Goal: Task Accomplishment & Management: Use online tool/utility

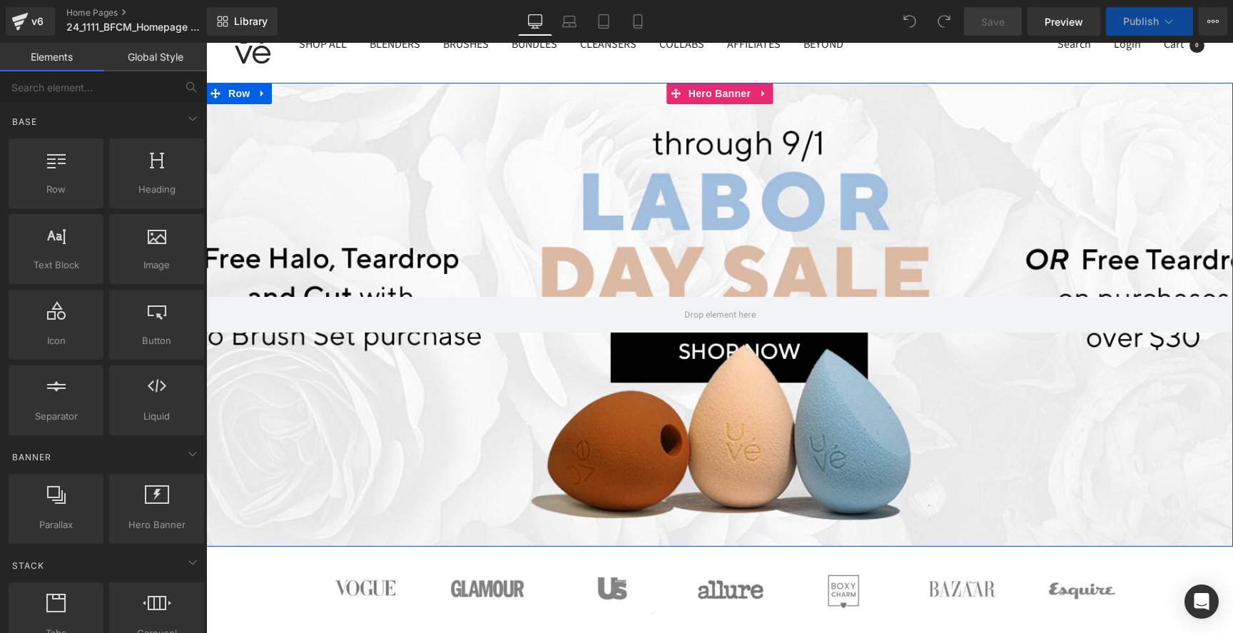
scroll to position [95, 0]
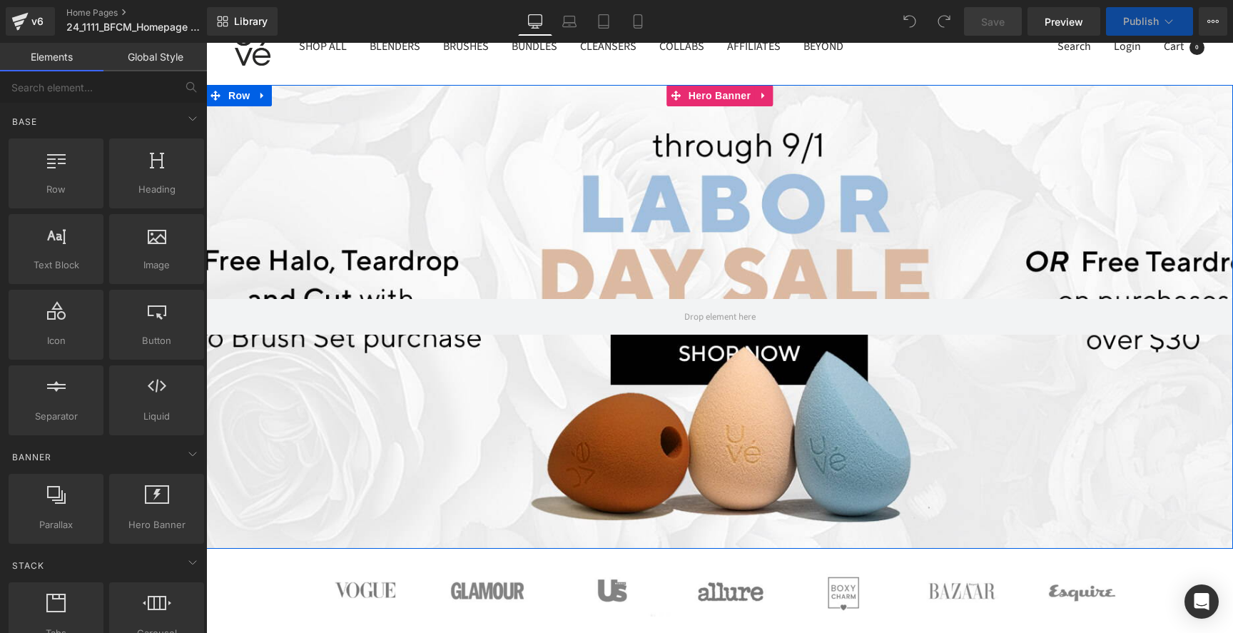
click at [614, 191] on div at bounding box center [719, 317] width 1027 height 464
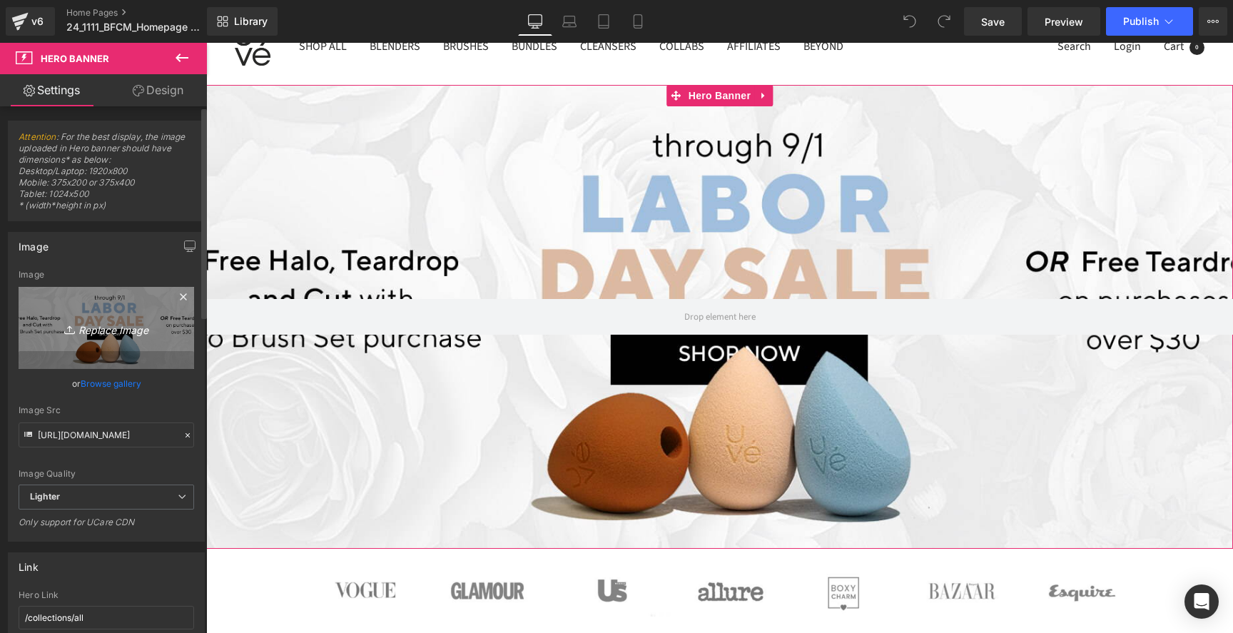
click at [103, 330] on icon "Replace Image" at bounding box center [106, 328] width 114 height 18
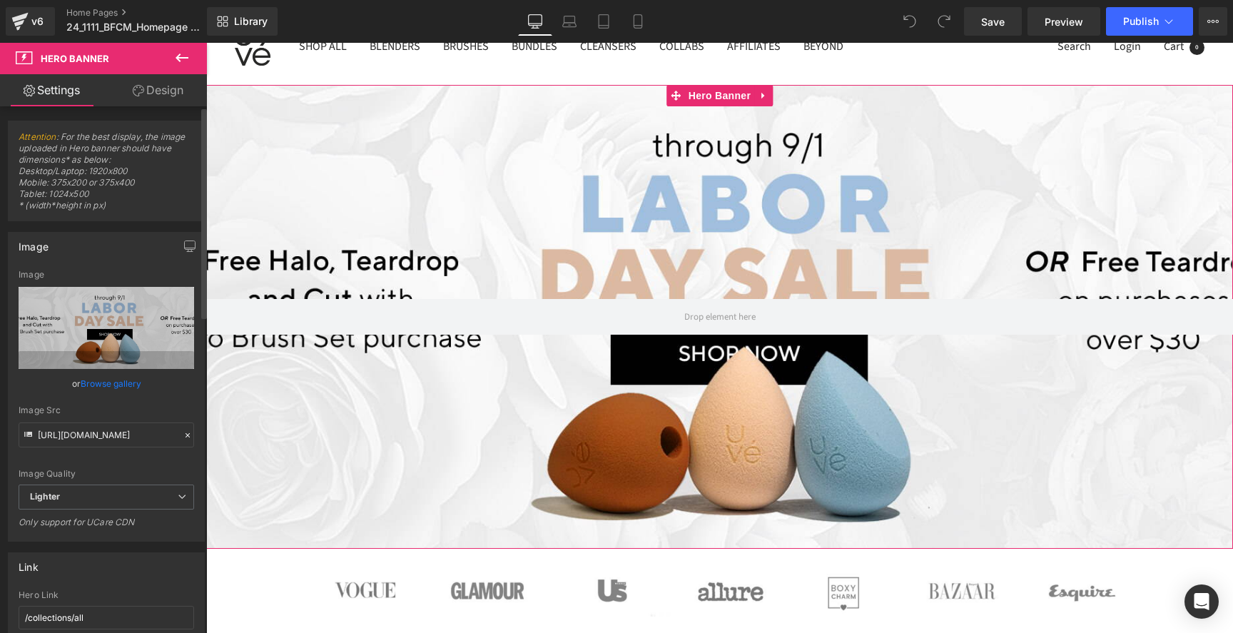
click at [130, 388] on link "Browse gallery" at bounding box center [111, 383] width 61 height 25
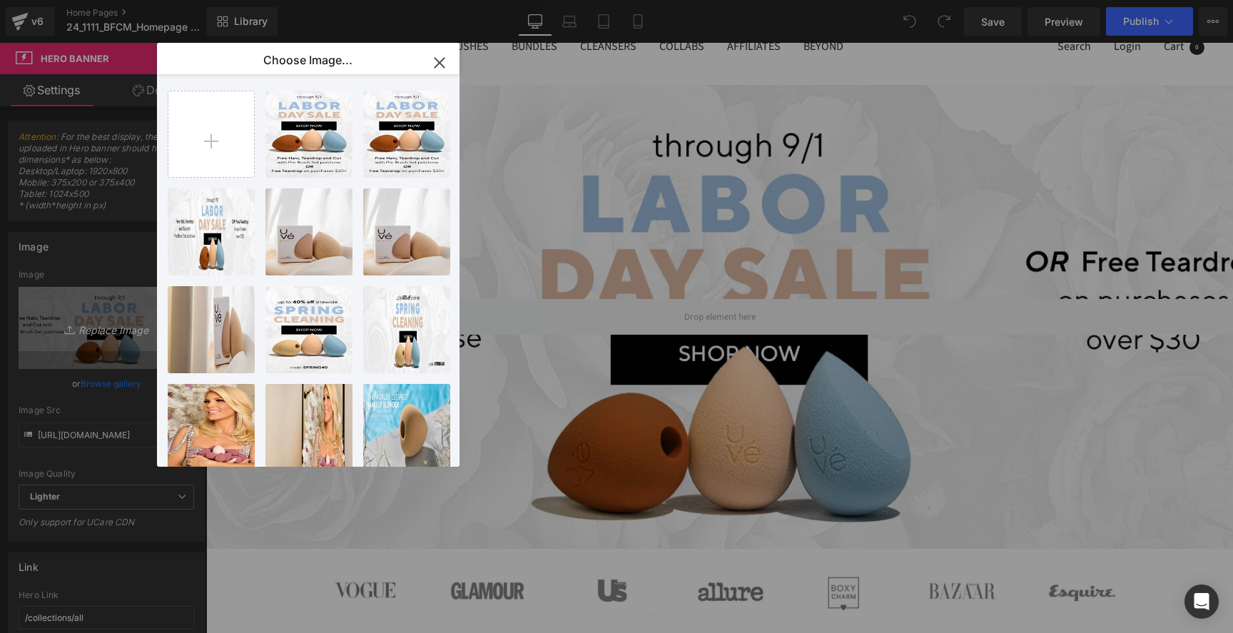
click at [0, 0] on div "24_0827...e_V3.jpg 284.08 KB" at bounding box center [0, 0] width 0 height 0
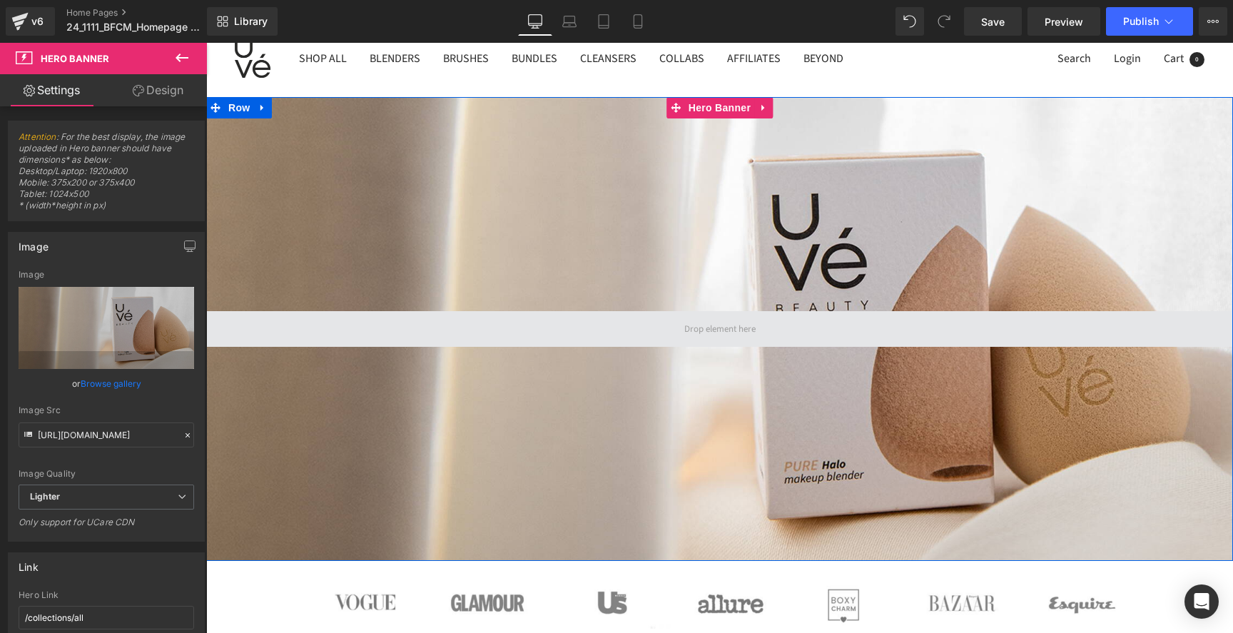
scroll to position [72, 0]
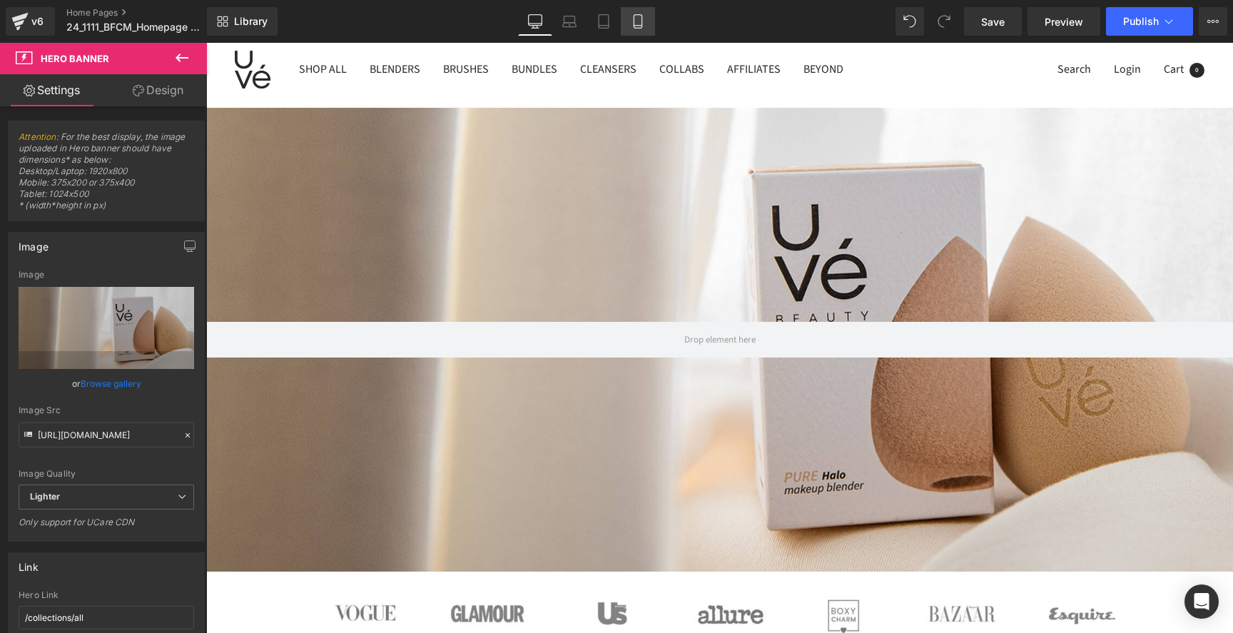
click at [632, 24] on icon at bounding box center [638, 21] width 14 height 14
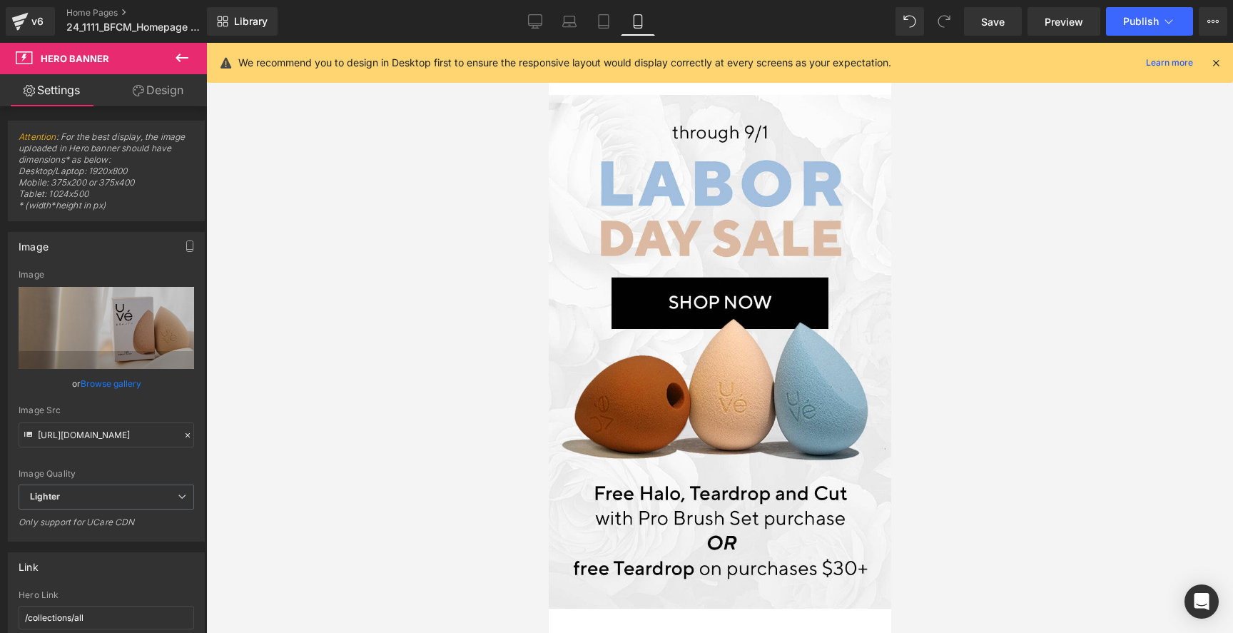
scroll to position [0, 0]
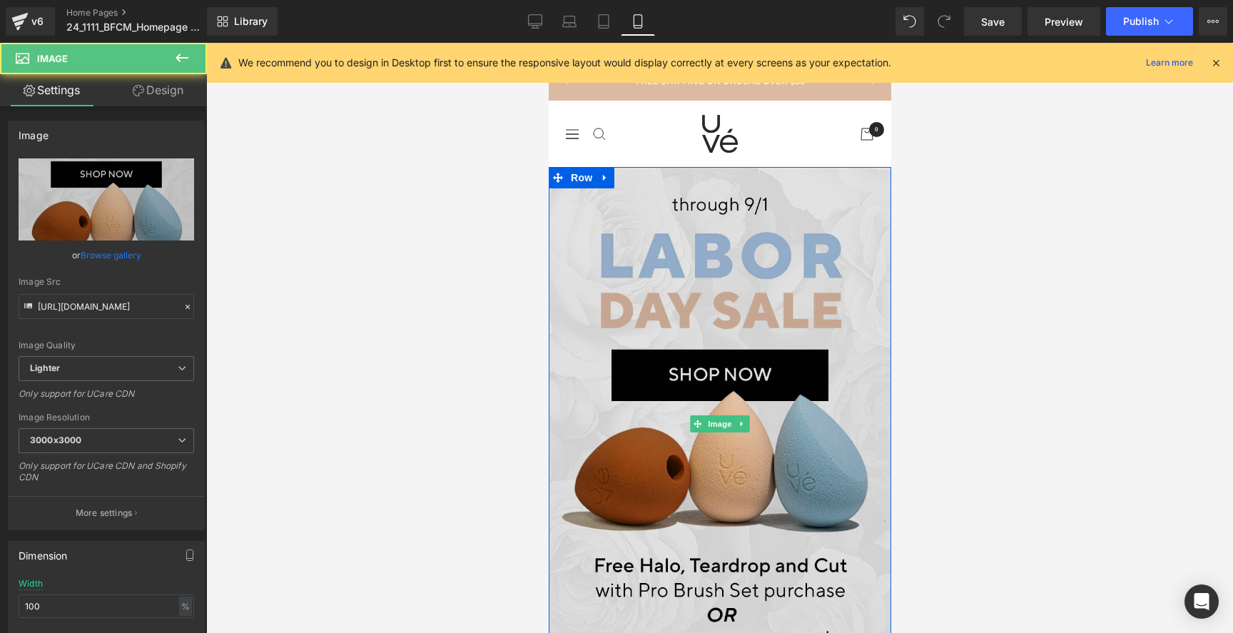
click at [634, 214] on img at bounding box center [719, 424] width 343 height 514
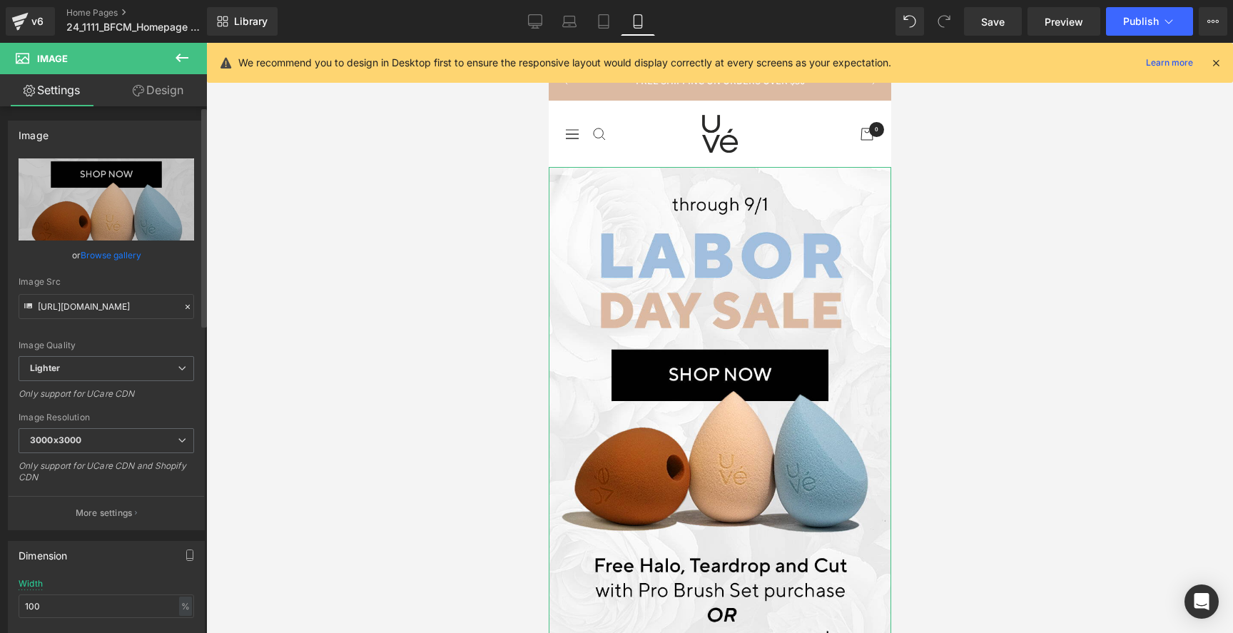
click at [133, 259] on link "Browse gallery" at bounding box center [111, 255] width 61 height 25
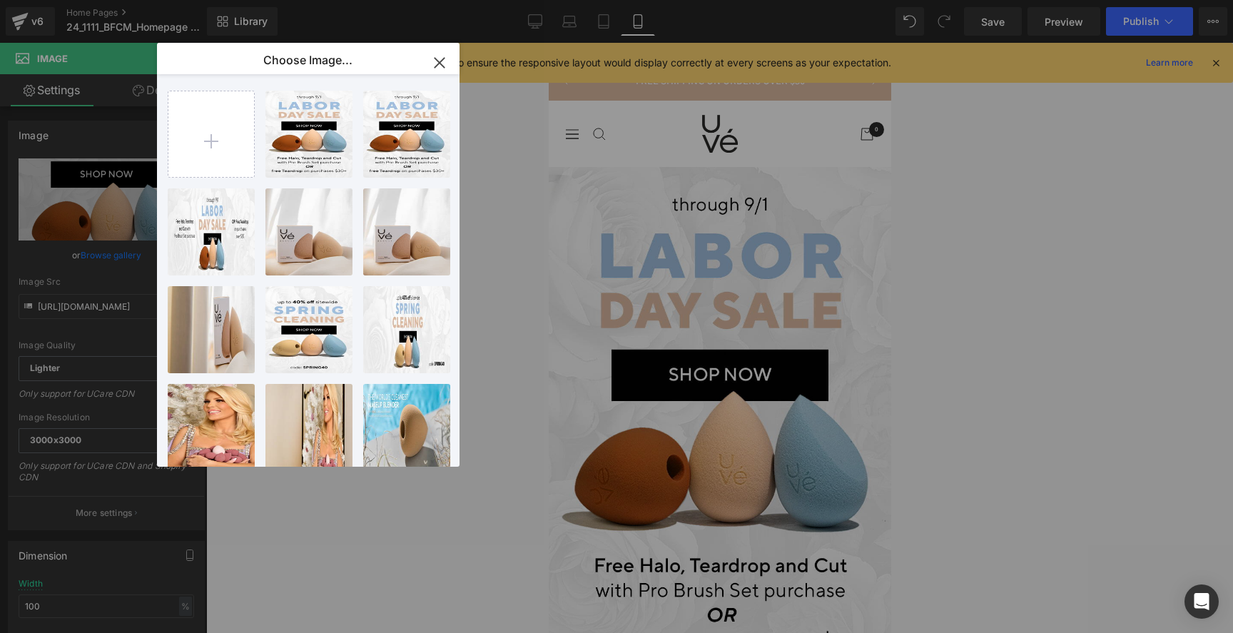
click at [0, 0] on div "24_0827...e_v3.jpg 105.06 KB" at bounding box center [0, 0] width 0 height 0
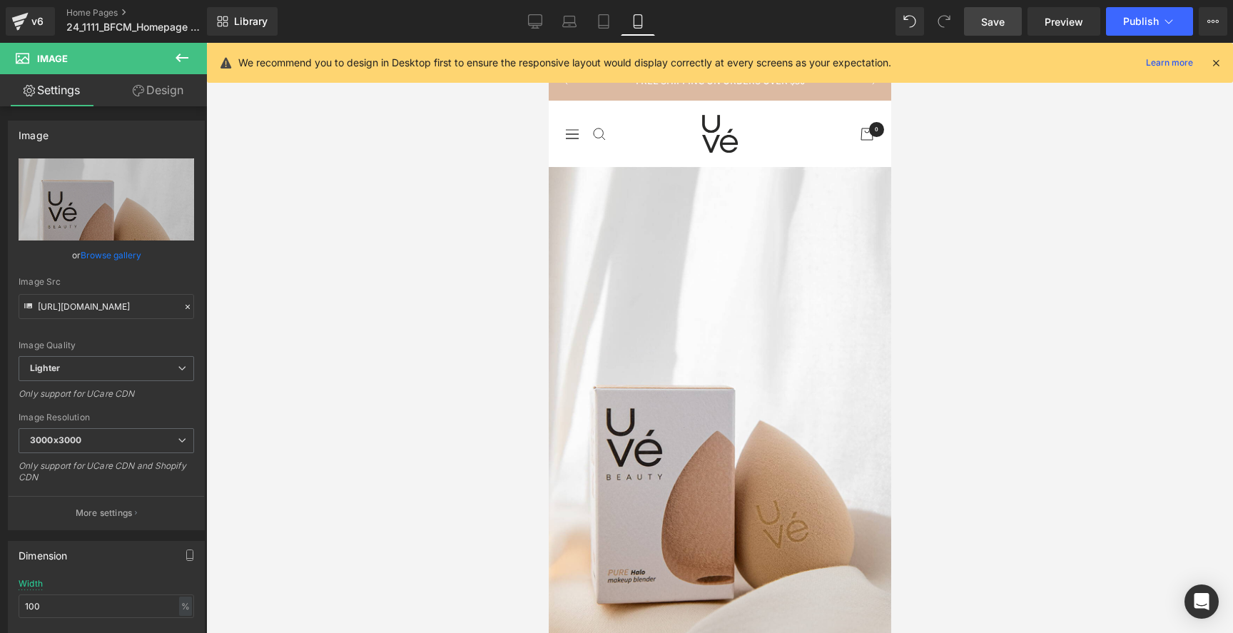
drag, startPoint x: 993, startPoint y: 24, endPoint x: 979, endPoint y: 30, distance: 15.0
click at [993, 24] on span "Save" at bounding box center [993, 21] width 24 height 15
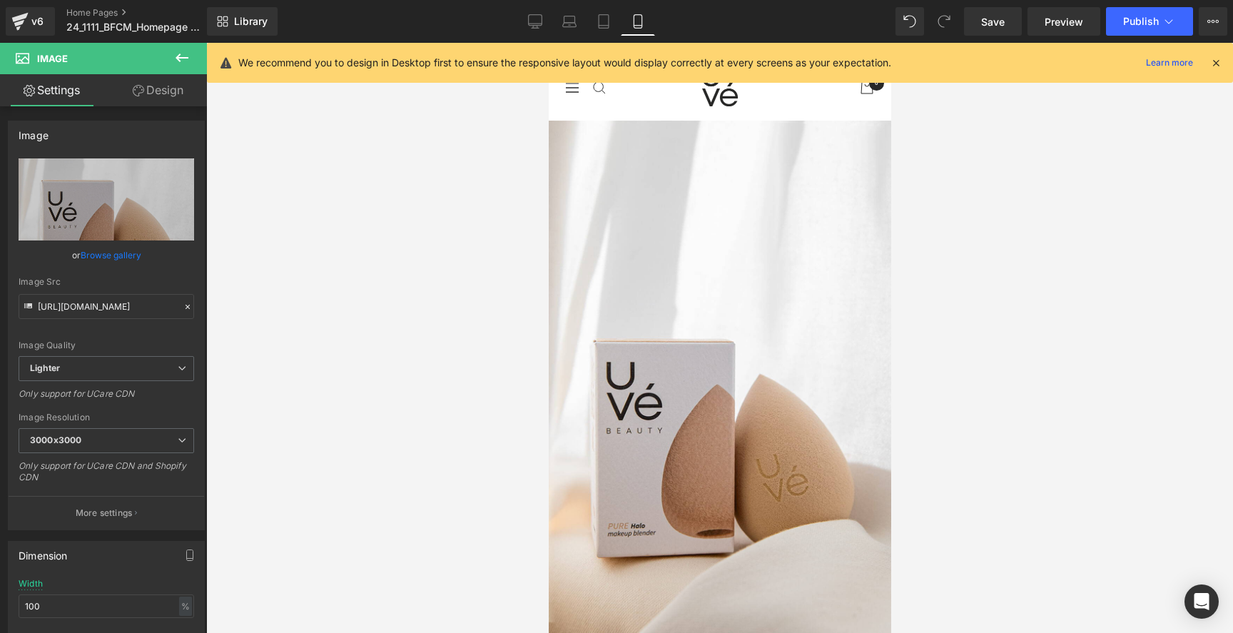
scroll to position [48, 0]
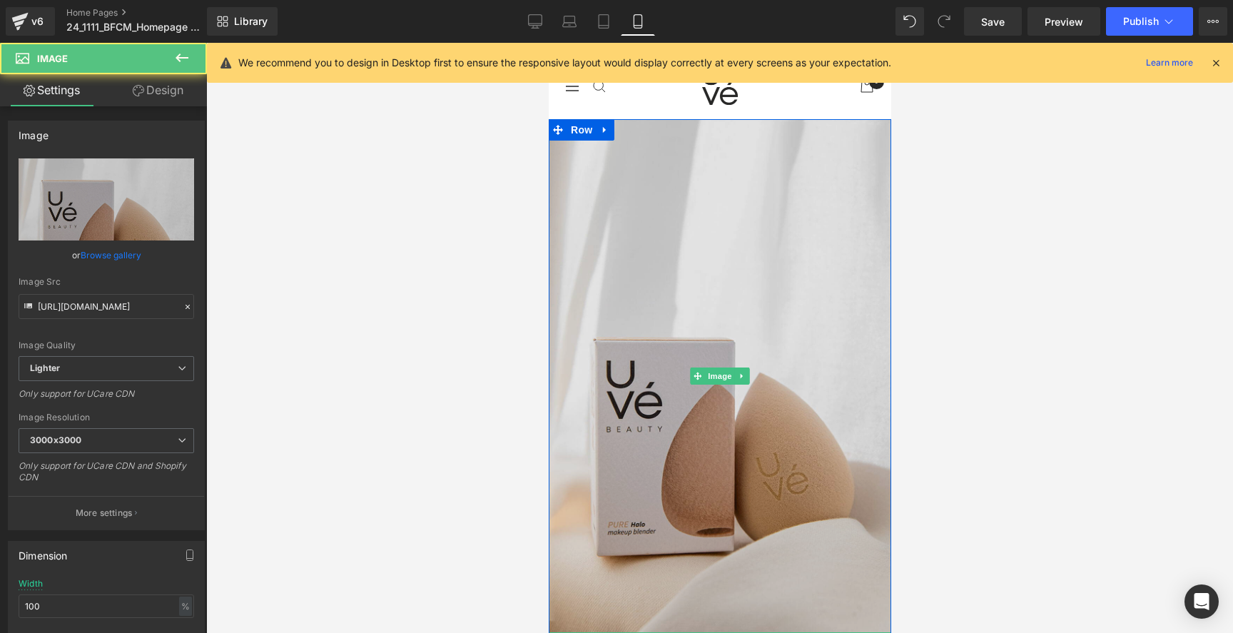
click at [840, 192] on img at bounding box center [719, 376] width 343 height 514
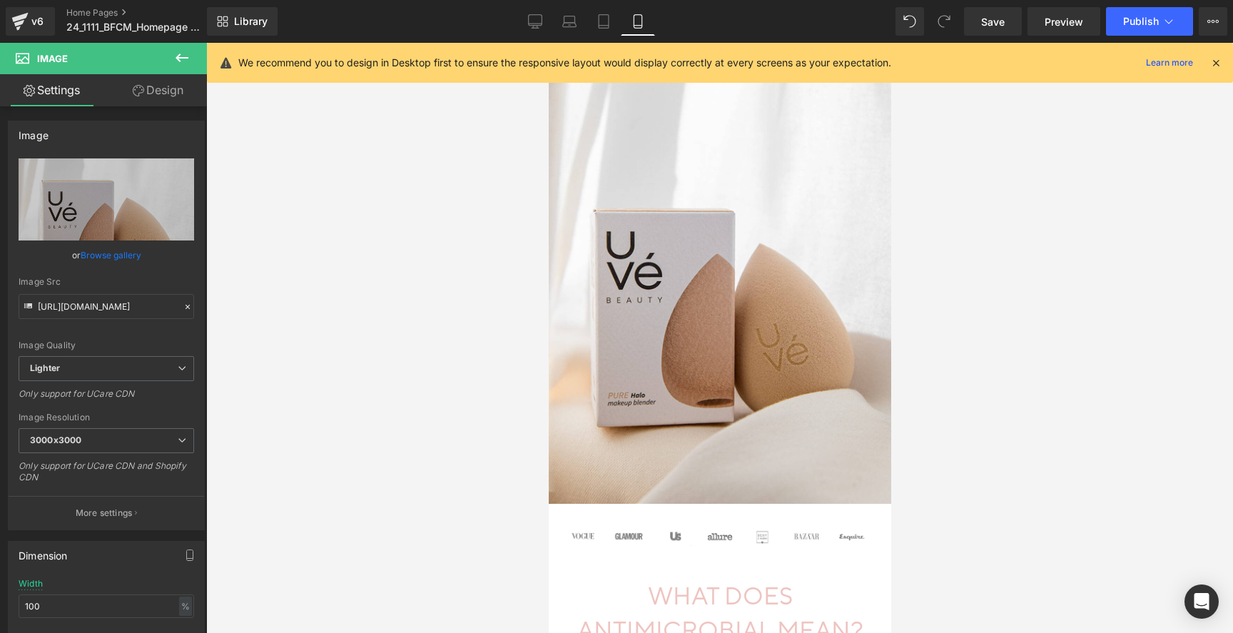
scroll to position [0, 0]
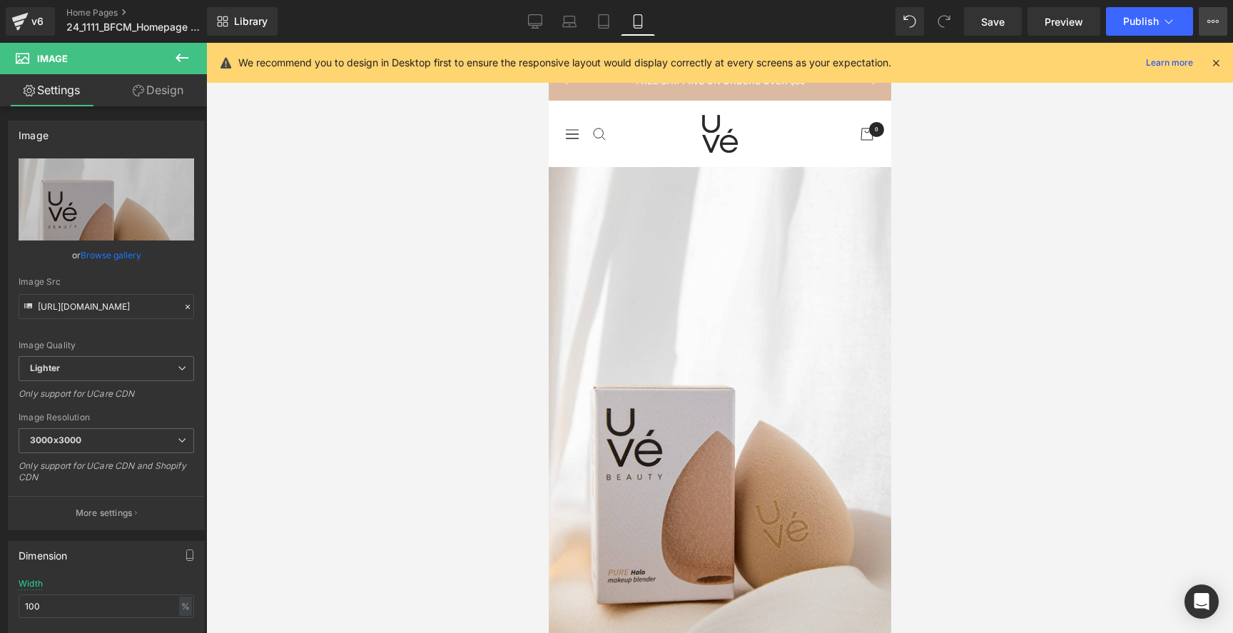
click at [1222, 16] on button "View Live Page View with current Template Save Template to Library Schedule Pub…" at bounding box center [1213, 21] width 29 height 29
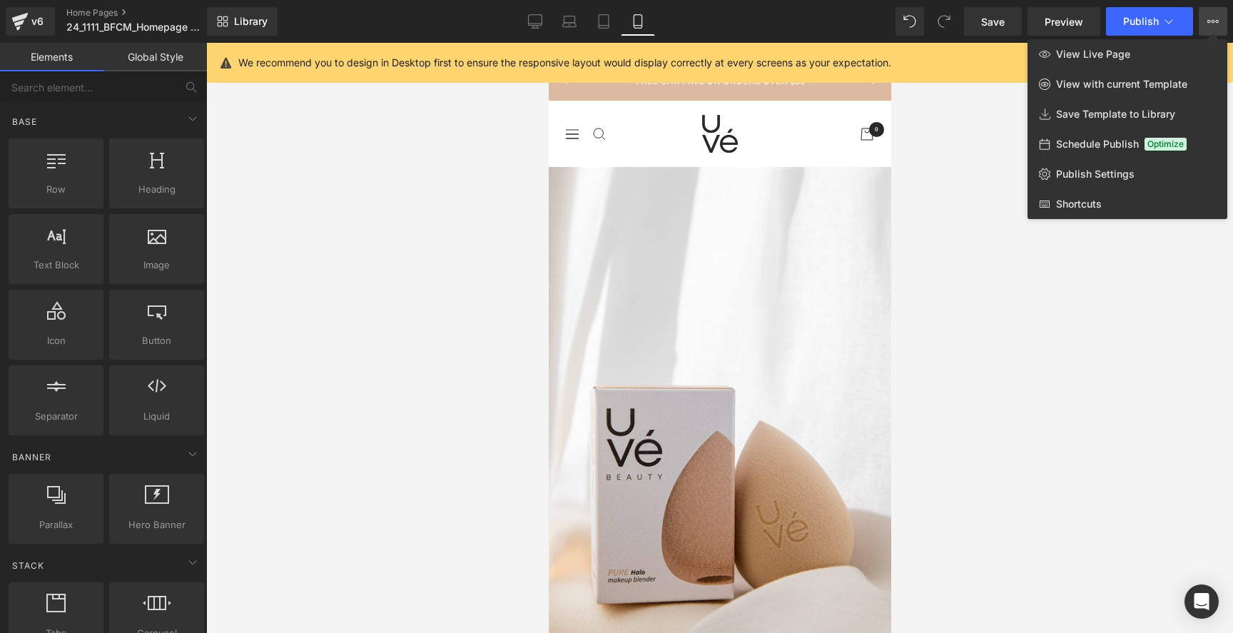
click at [702, 240] on div at bounding box center [719, 338] width 1027 height 590
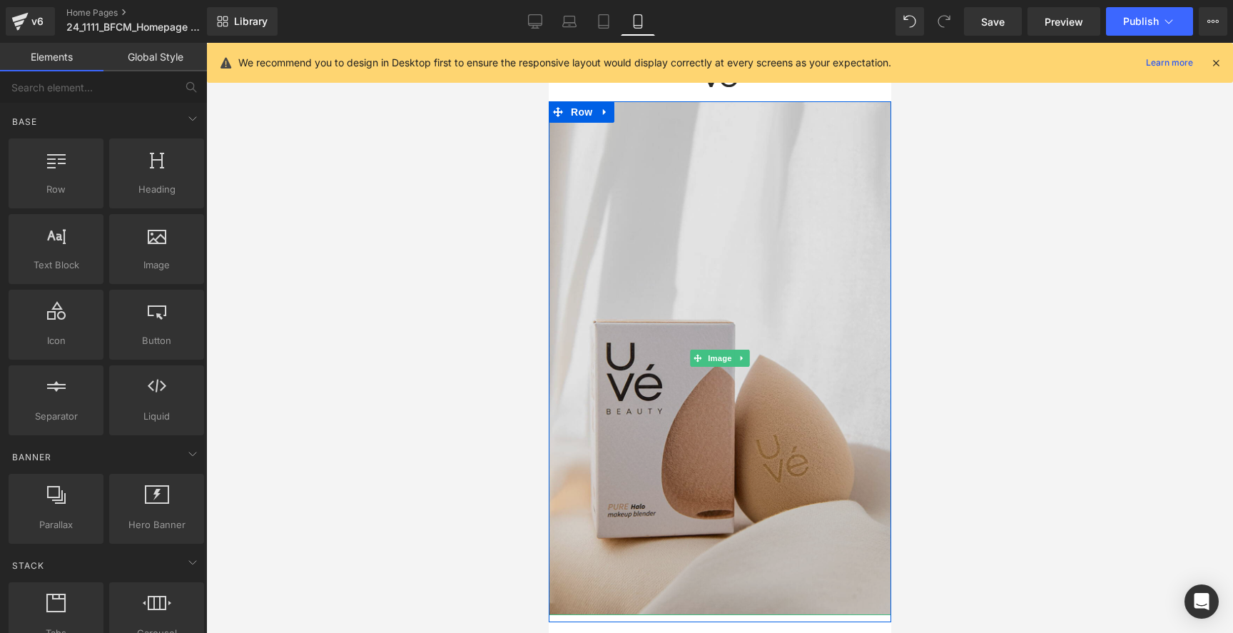
scroll to position [67, 0]
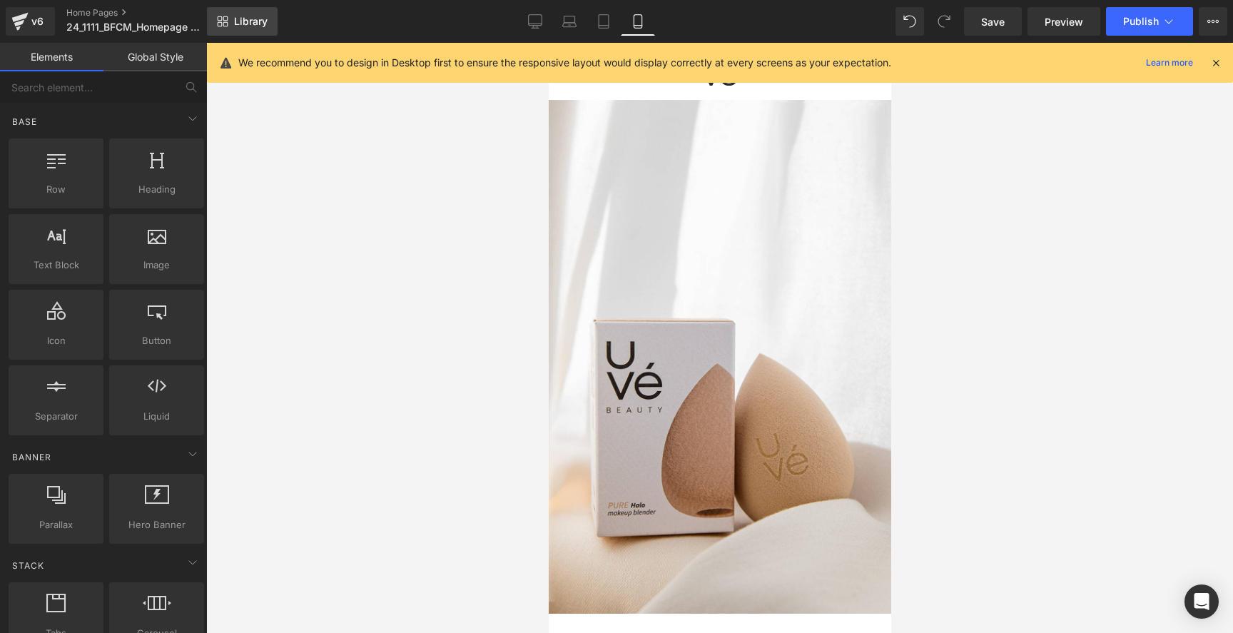
click at [237, 25] on span "Library" at bounding box center [251, 21] width 34 height 13
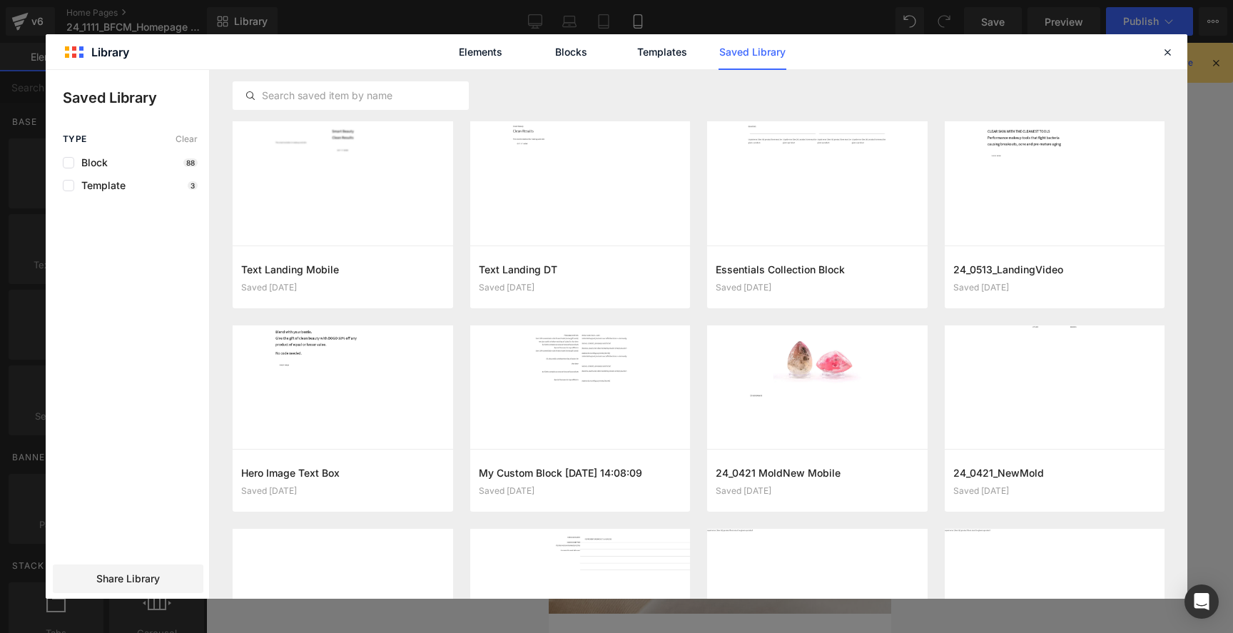
click at [0, 0] on button "Add to page" at bounding box center [0, 0] width 0 height 0
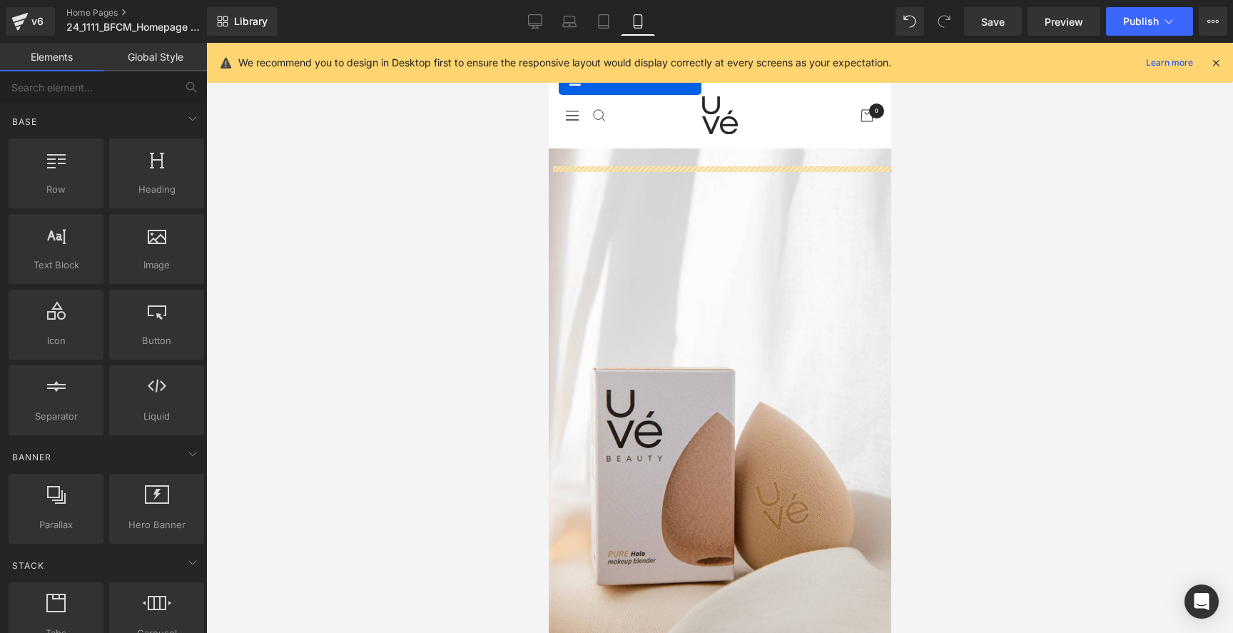
scroll to position [0, 0]
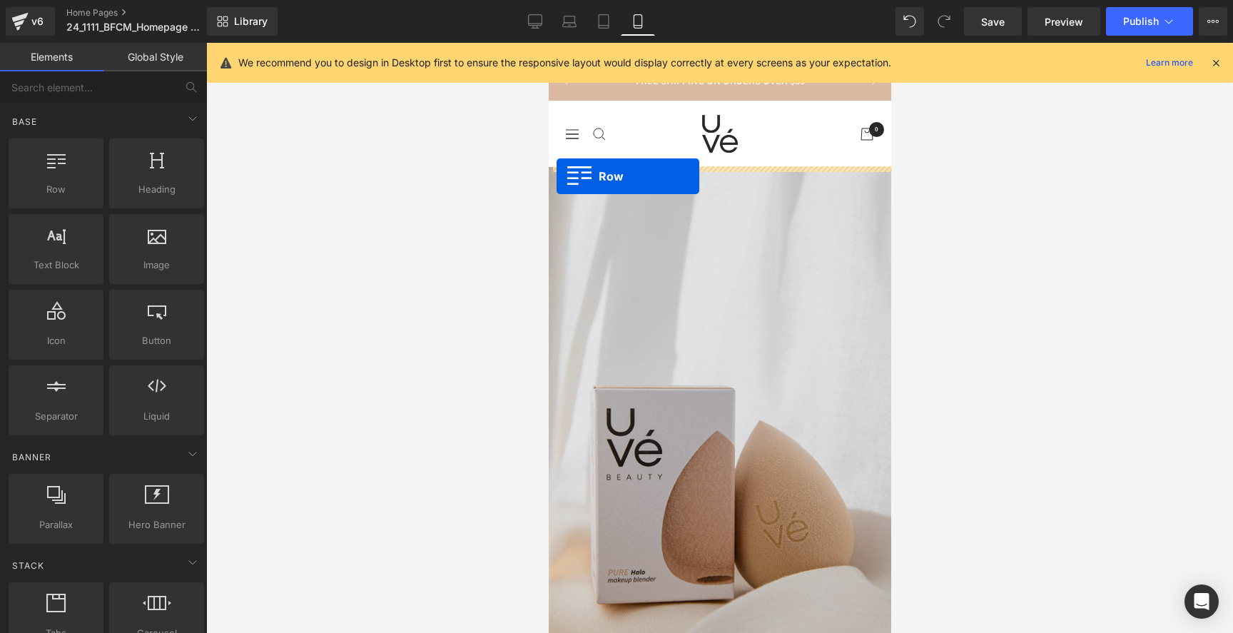
drag, startPoint x: 557, startPoint y: 124, endPoint x: 555, endPoint y: 176, distance: 52.1
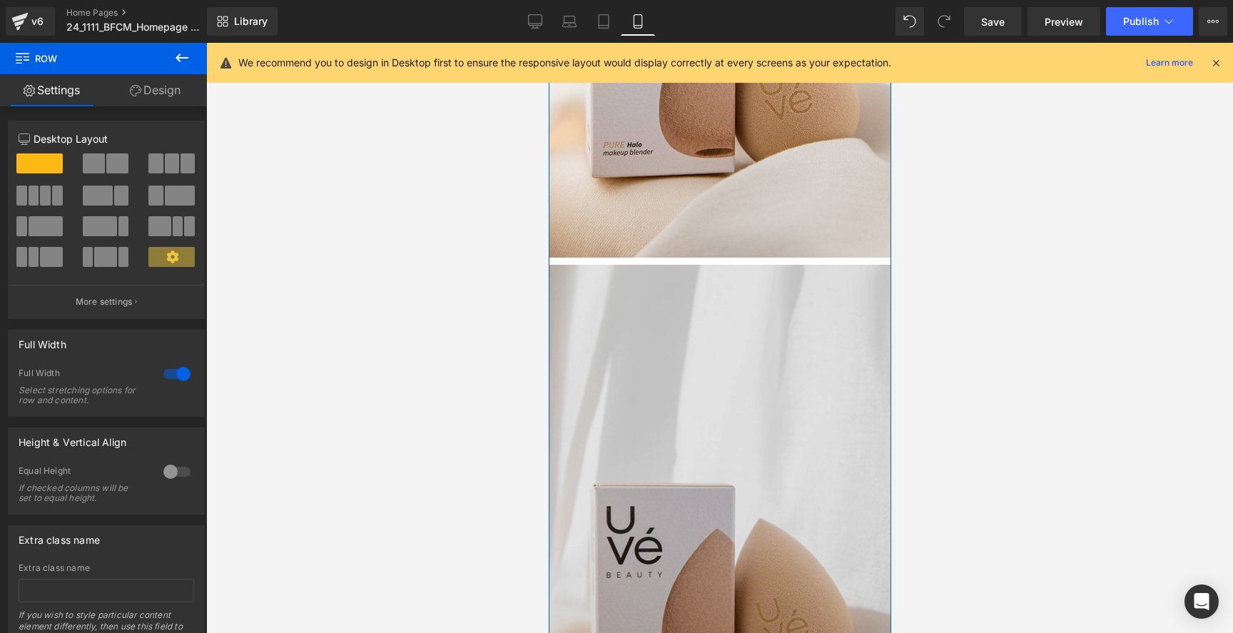
scroll to position [450, 0]
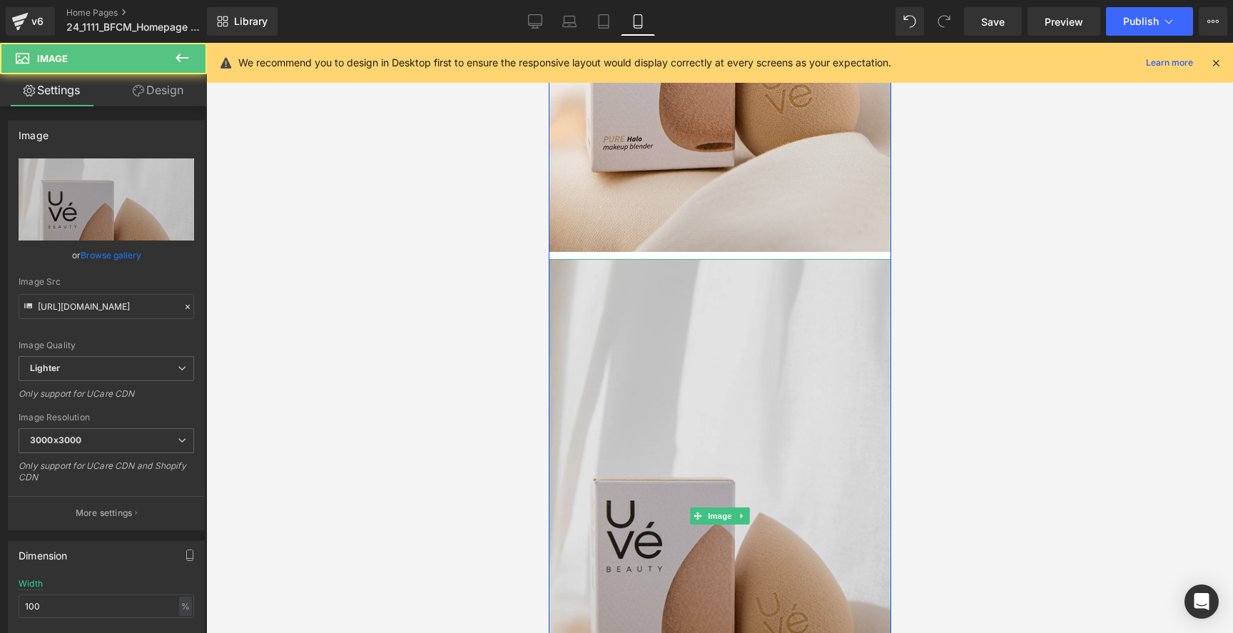
click at [669, 327] on img at bounding box center [719, 516] width 343 height 514
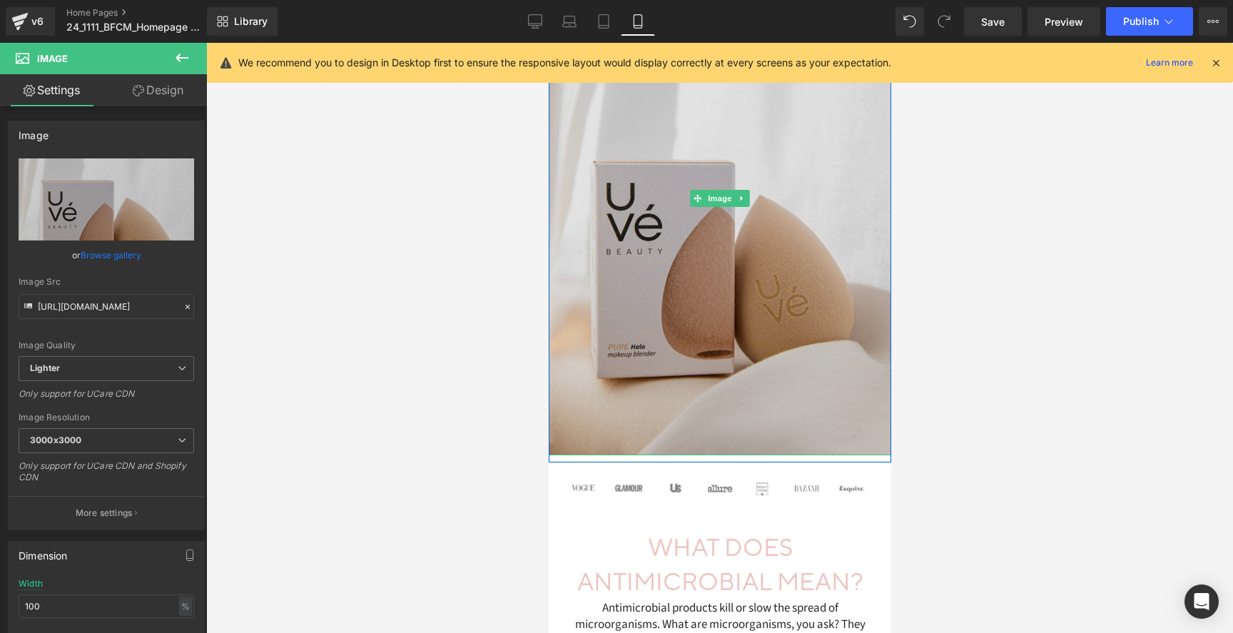
scroll to position [779, 0]
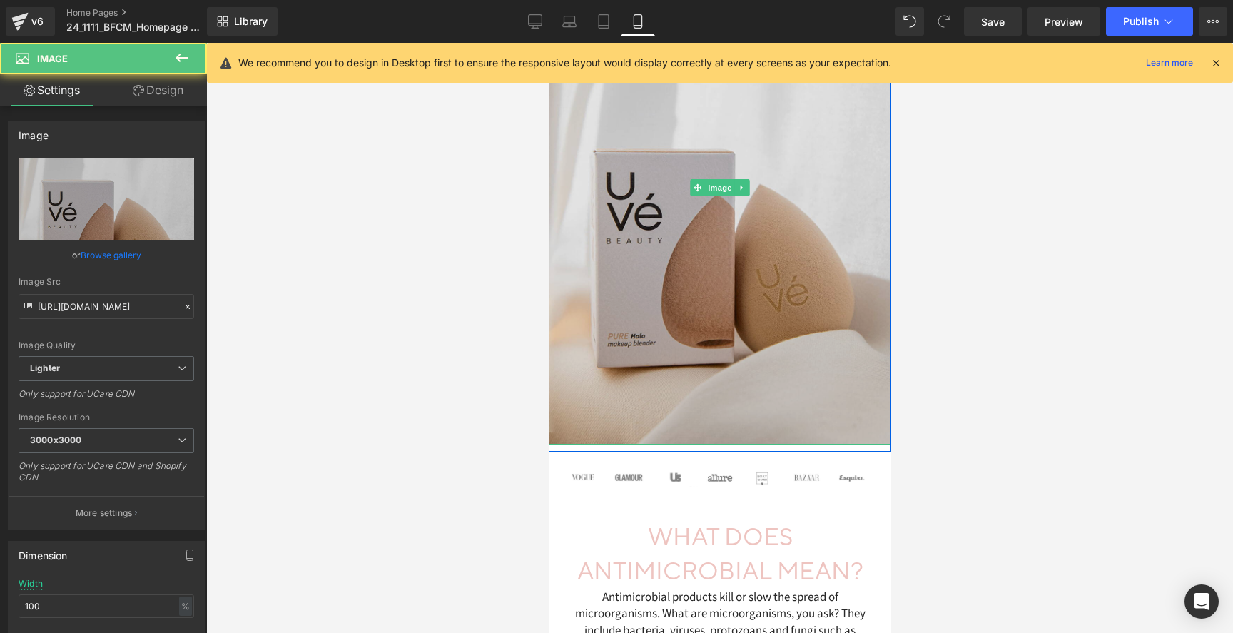
click at [824, 425] on img at bounding box center [719, 188] width 343 height 514
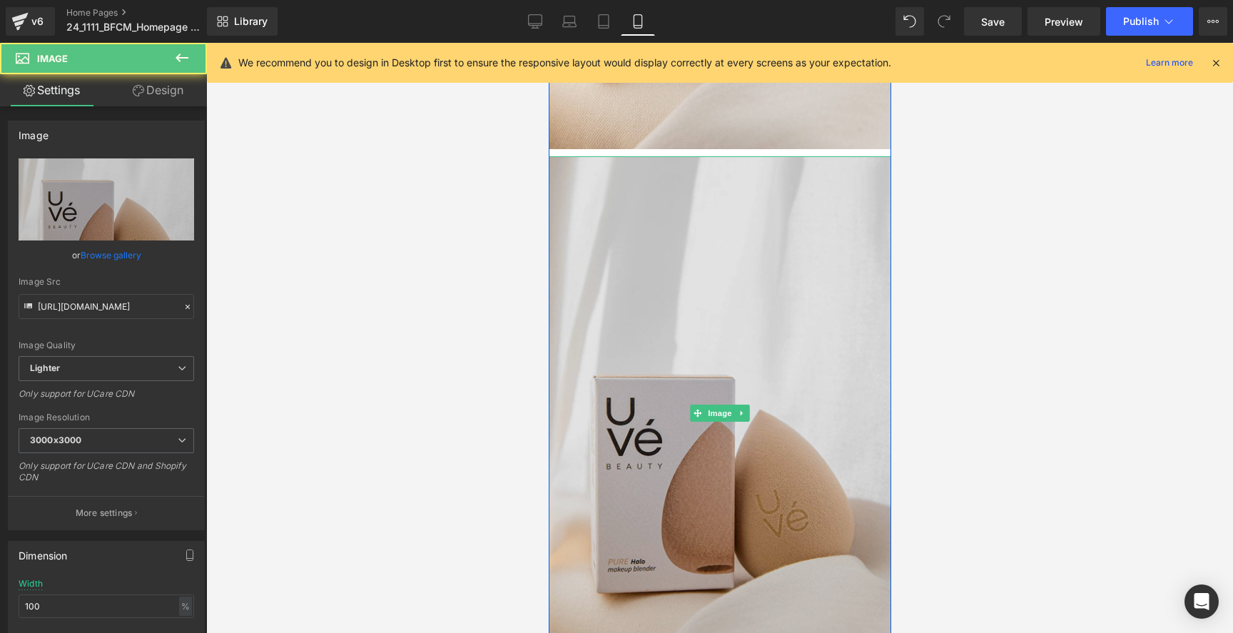
scroll to position [462, 0]
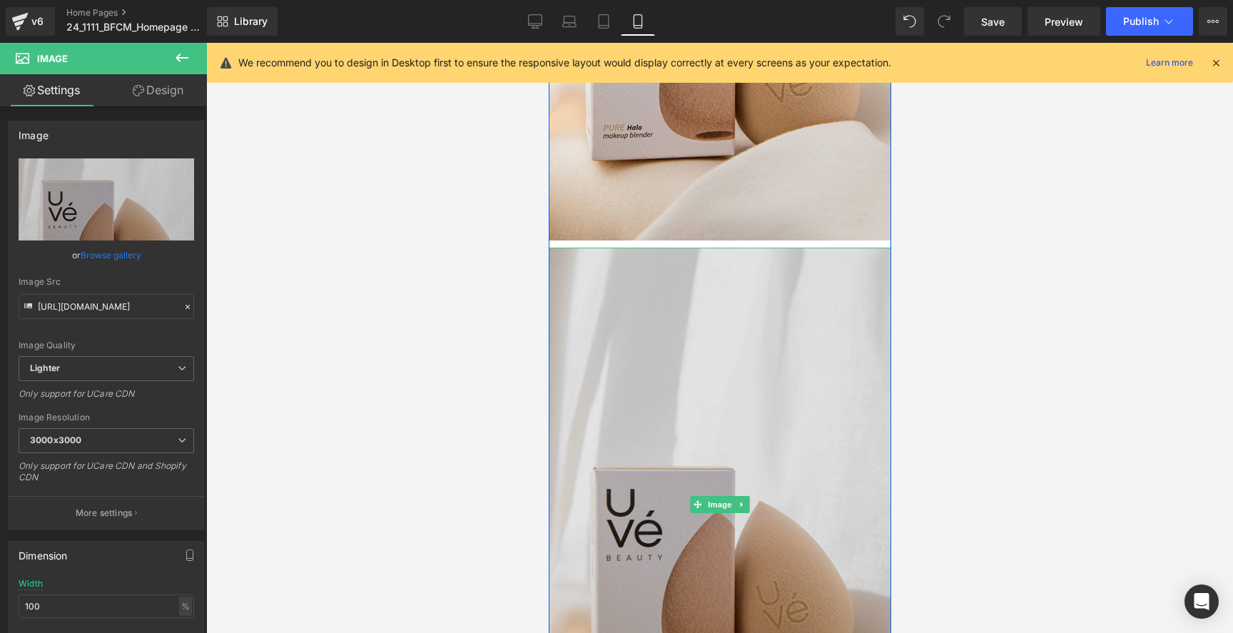
click at [661, 310] on img at bounding box center [719, 505] width 343 height 514
click at [679, 275] on img at bounding box center [719, 505] width 343 height 514
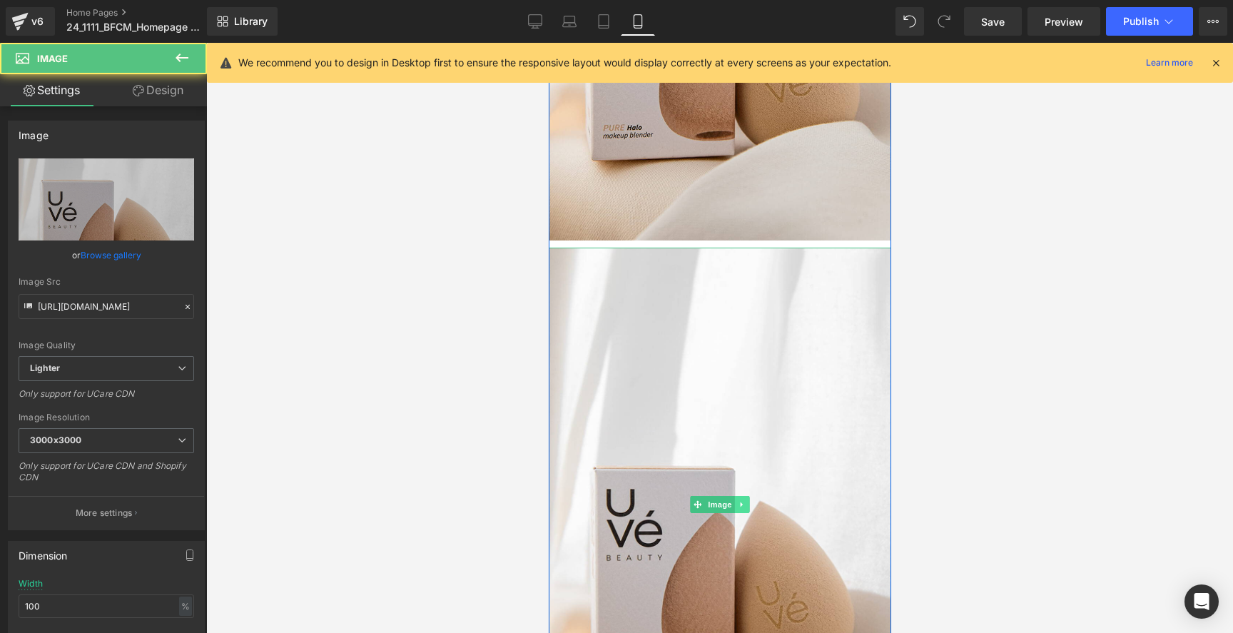
click at [744, 500] on link at bounding box center [741, 504] width 15 height 17
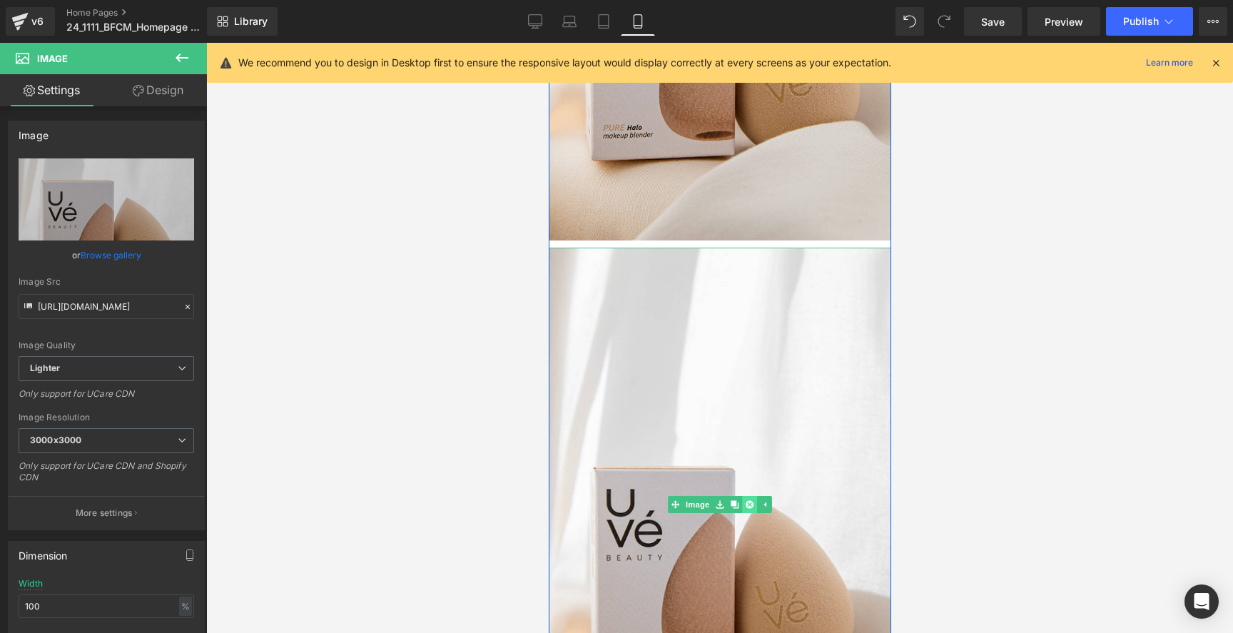
click at [752, 509] on icon at bounding box center [749, 504] width 8 height 9
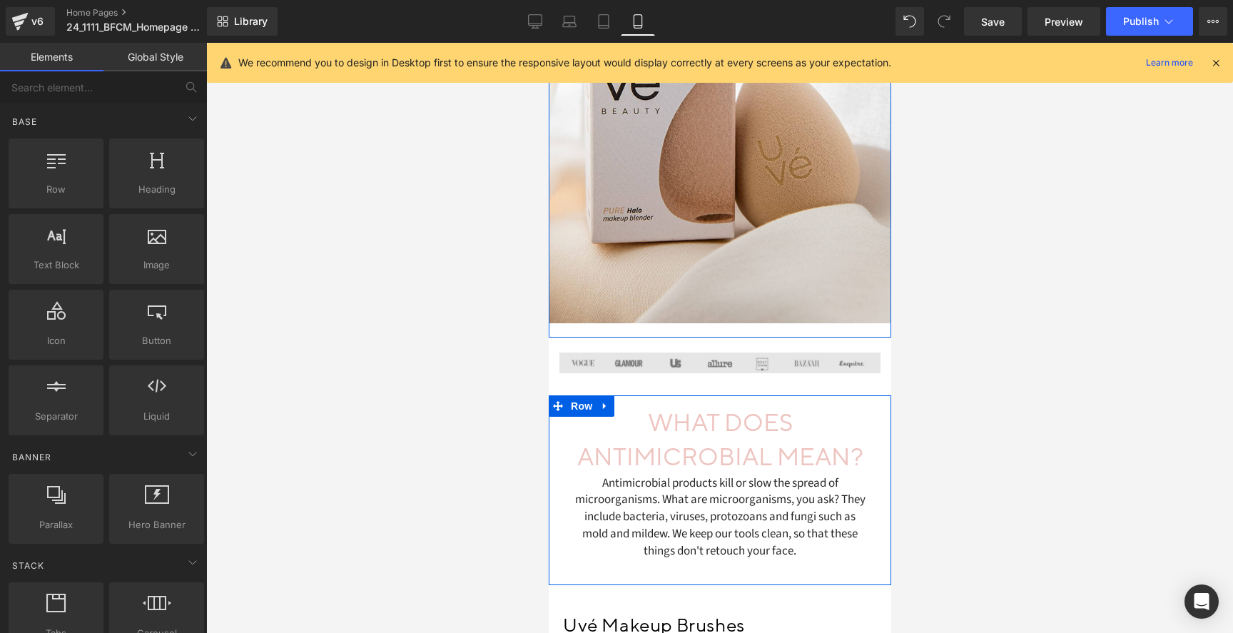
scroll to position [378, 0]
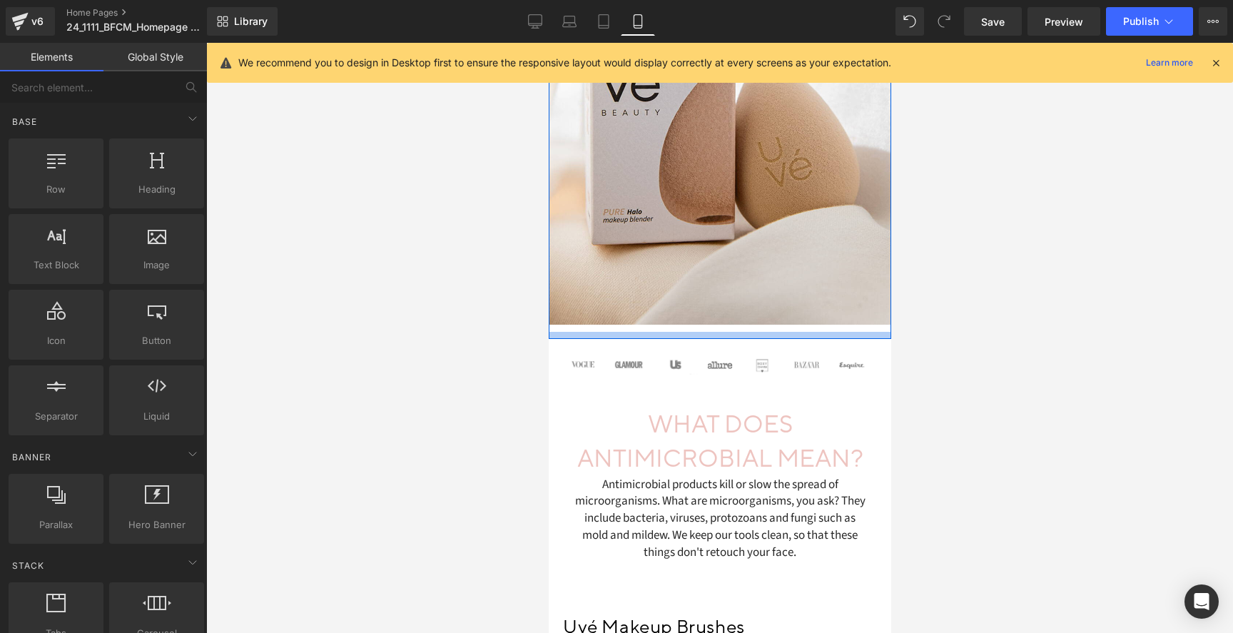
click at [734, 334] on div at bounding box center [719, 335] width 343 height 7
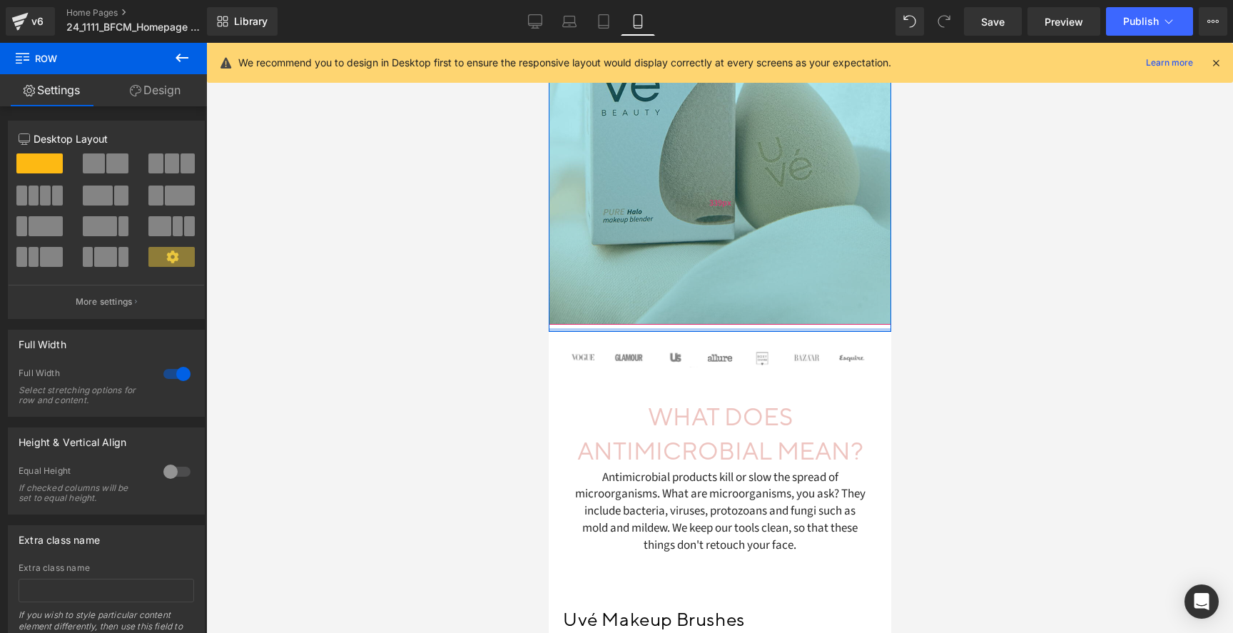
drag, startPoint x: 734, startPoint y: 334, endPoint x: 734, endPoint y: 318, distance: 15.7
click at [734, 316] on div "Smart Beauty Heading Clean Results Heading The smart evolution in makeup and sk…" at bounding box center [719, 60] width 343 height 542
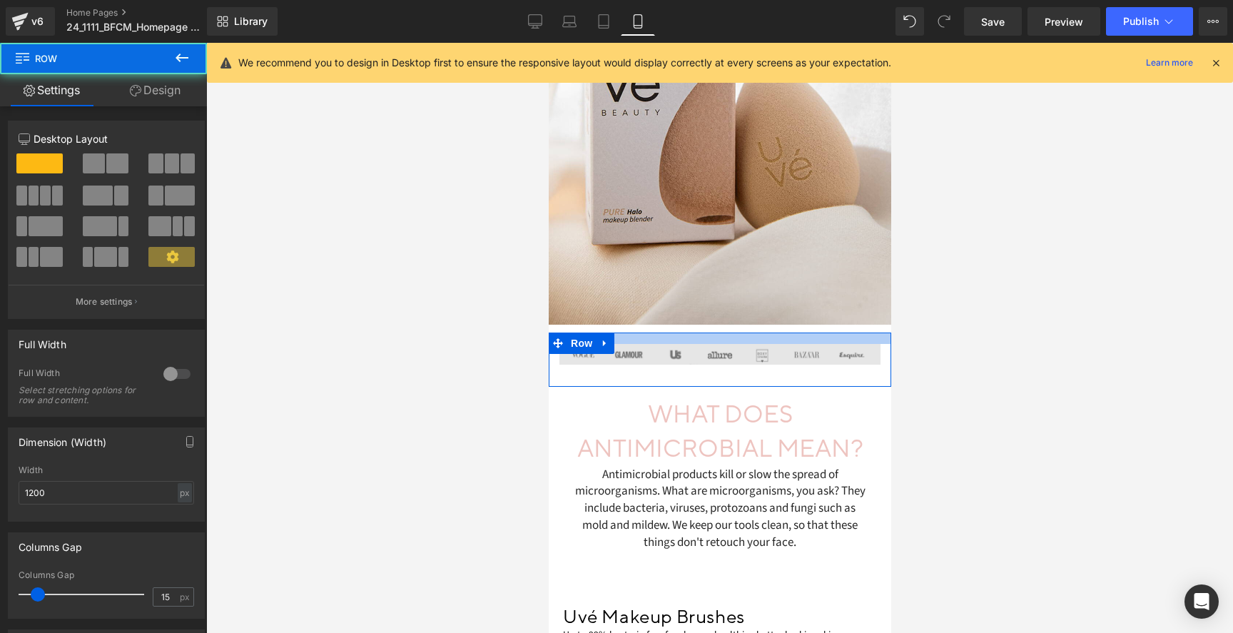
drag, startPoint x: 701, startPoint y: 340, endPoint x: 879, endPoint y: 349, distance: 177.9
click at [701, 339] on div at bounding box center [719, 338] width 343 height 11
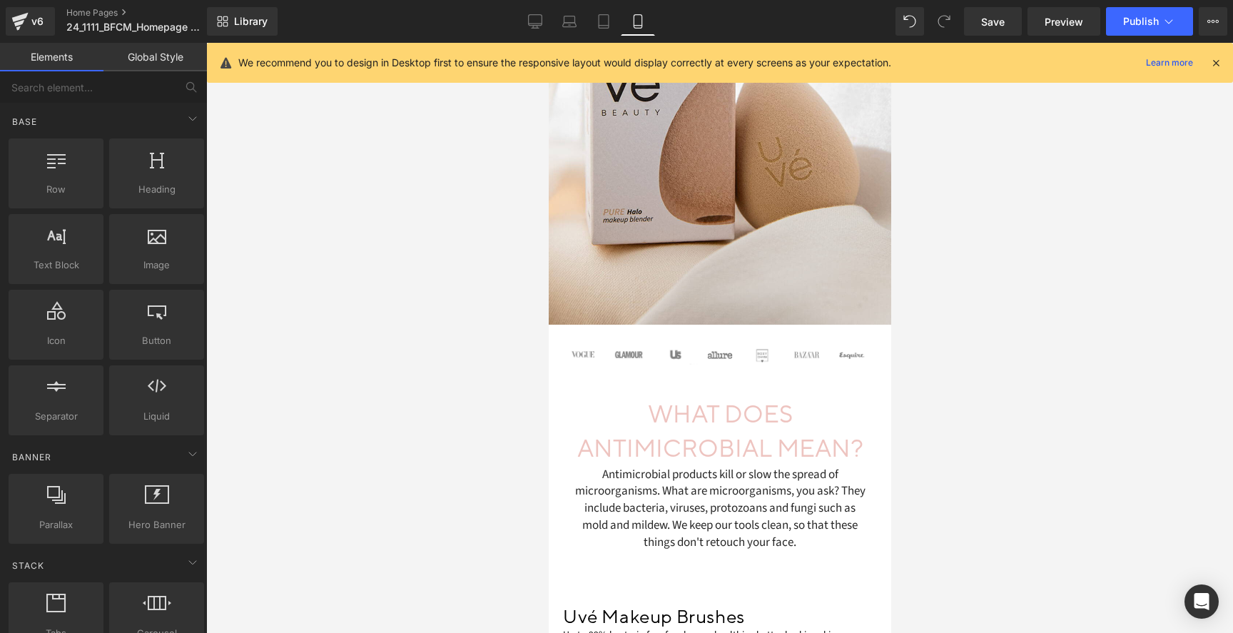
click at [914, 349] on div at bounding box center [719, 338] width 1027 height 590
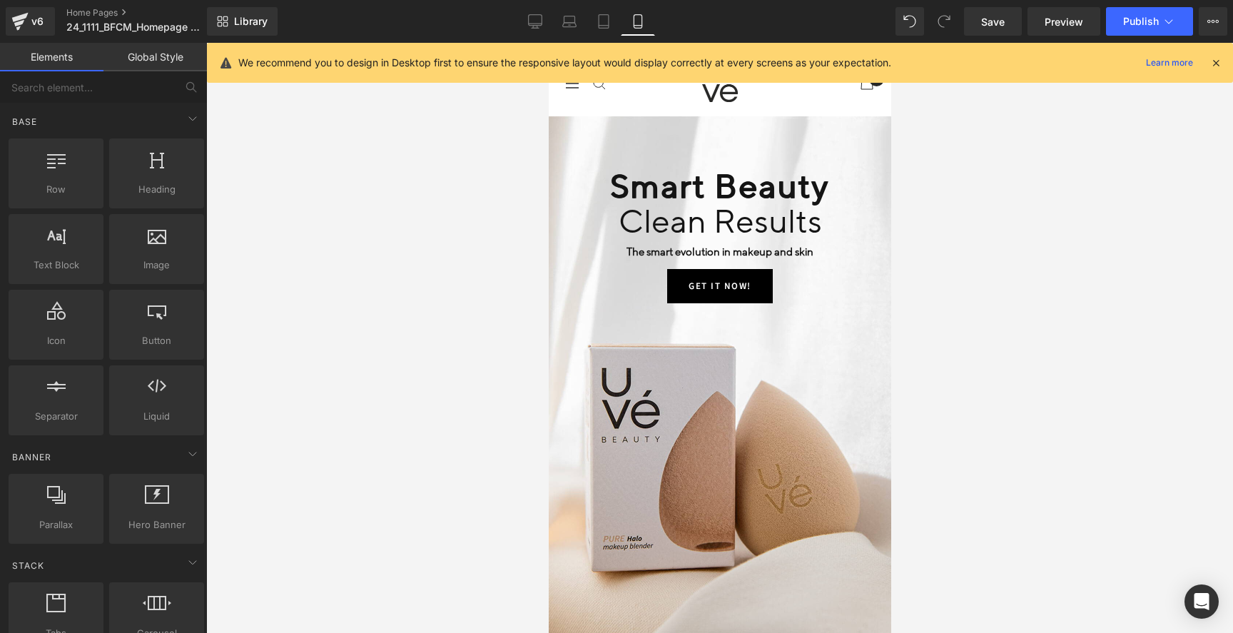
scroll to position [42, 0]
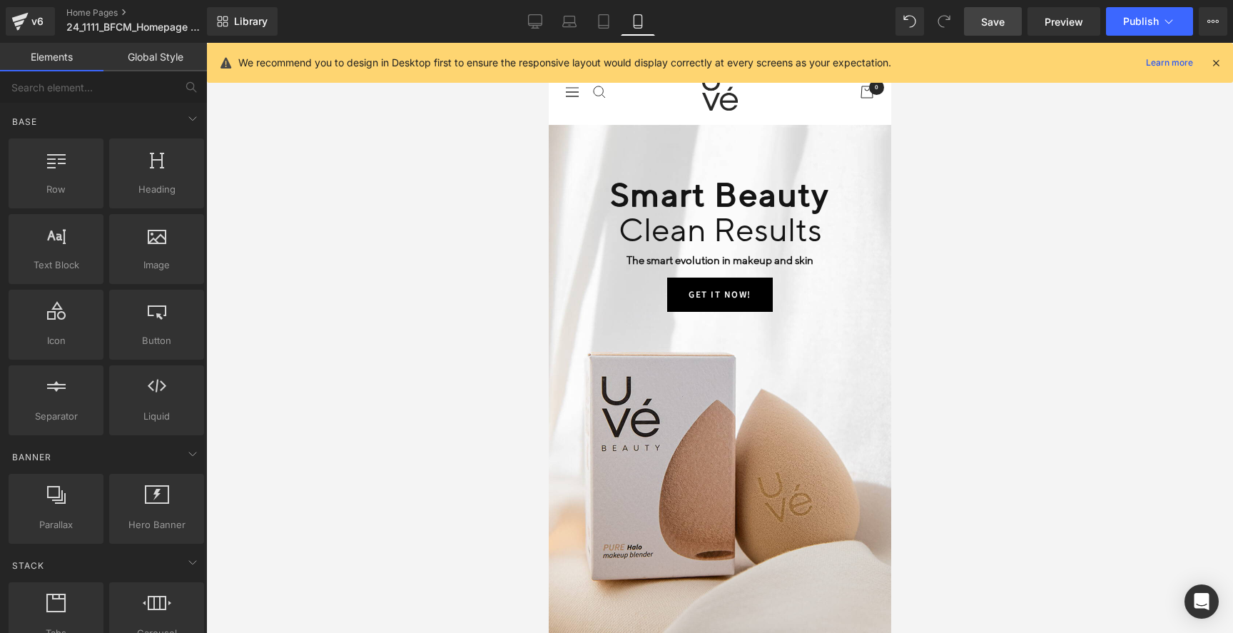
click at [993, 27] on span "Save" at bounding box center [993, 21] width 24 height 15
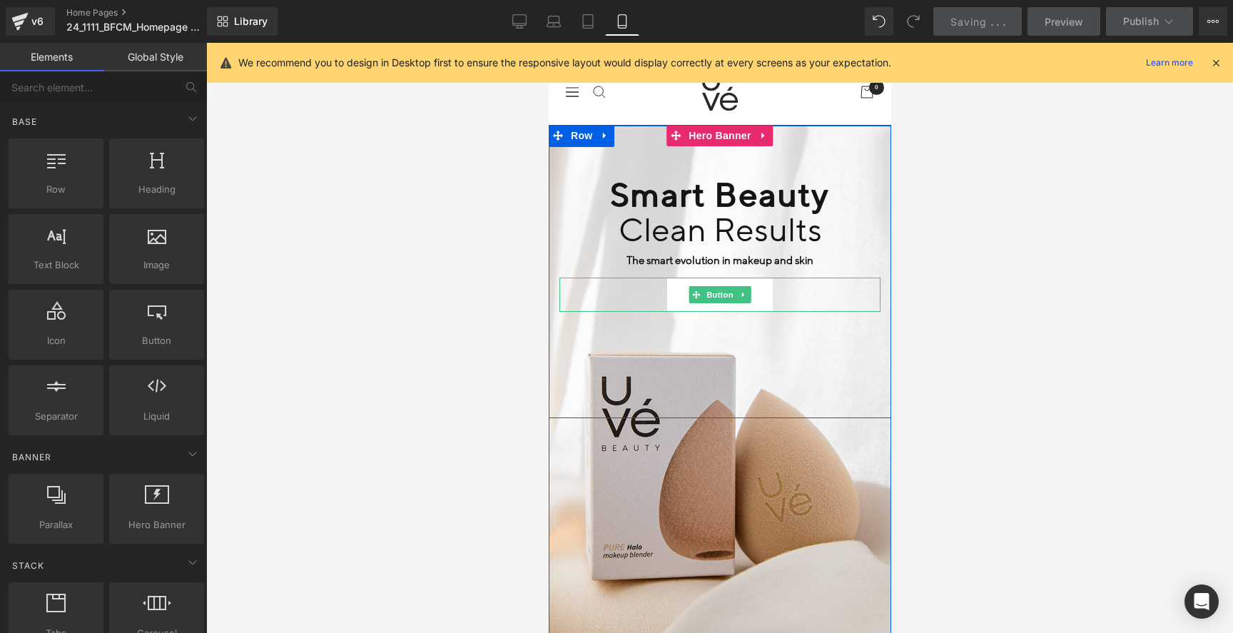
click at [766, 293] on link "Get it now!" at bounding box center [720, 295] width 106 height 34
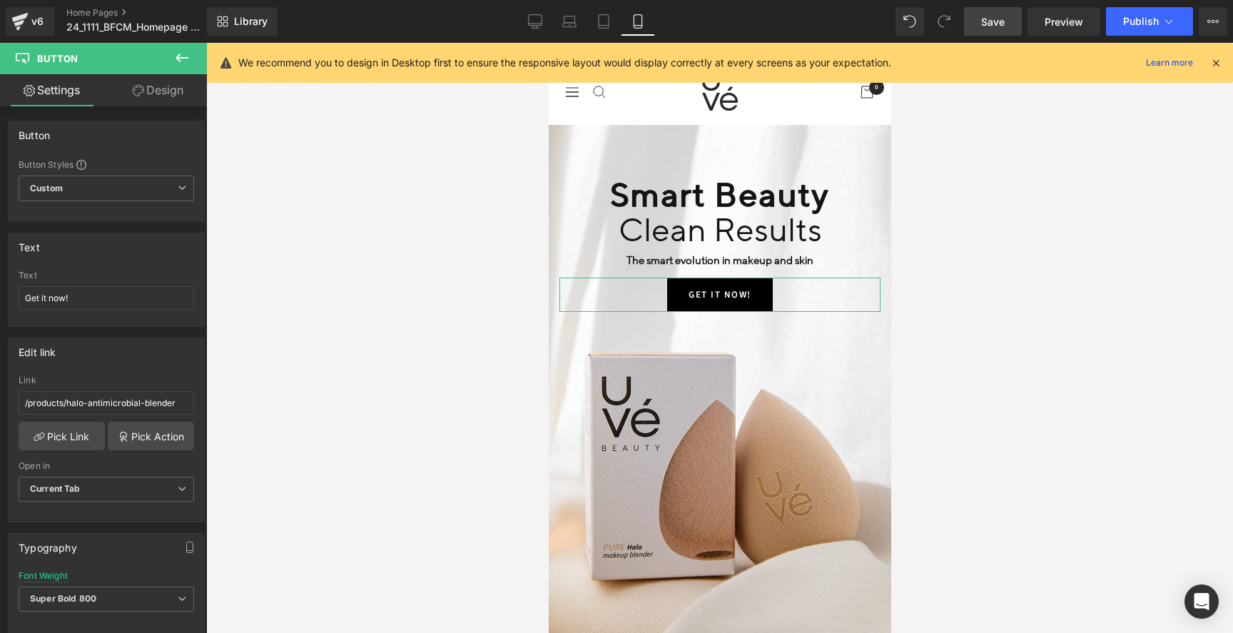
click at [173, 88] on link "Design" at bounding box center [157, 90] width 103 height 32
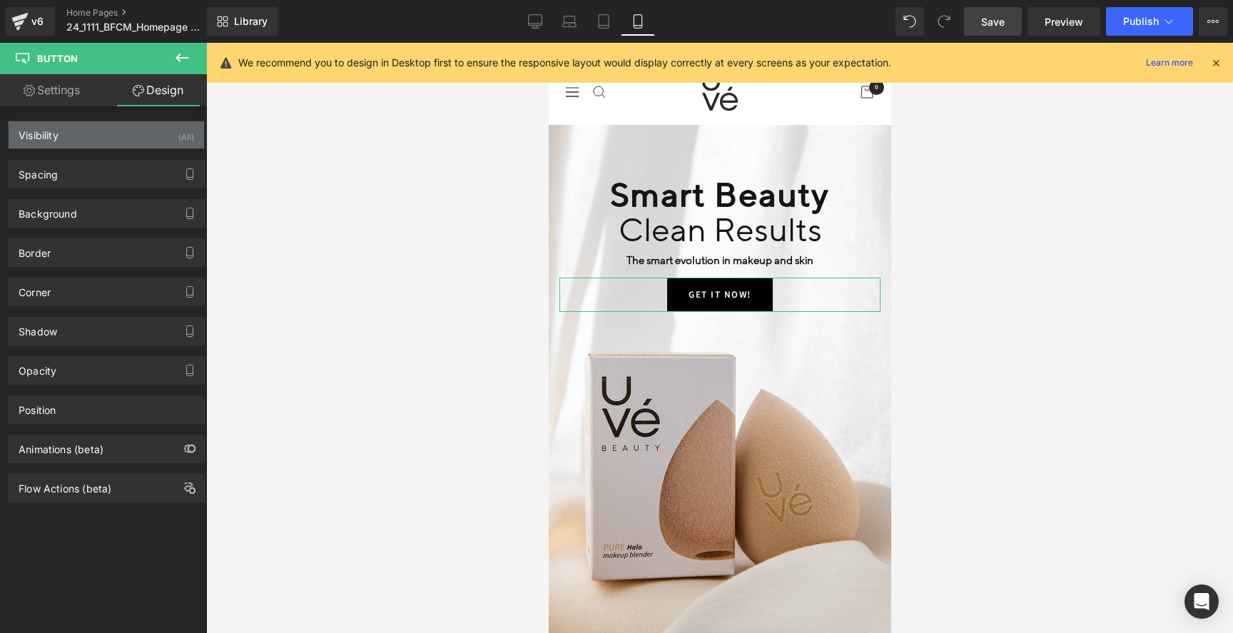
click at [151, 132] on div "Visibility (All)" at bounding box center [107, 134] width 196 height 27
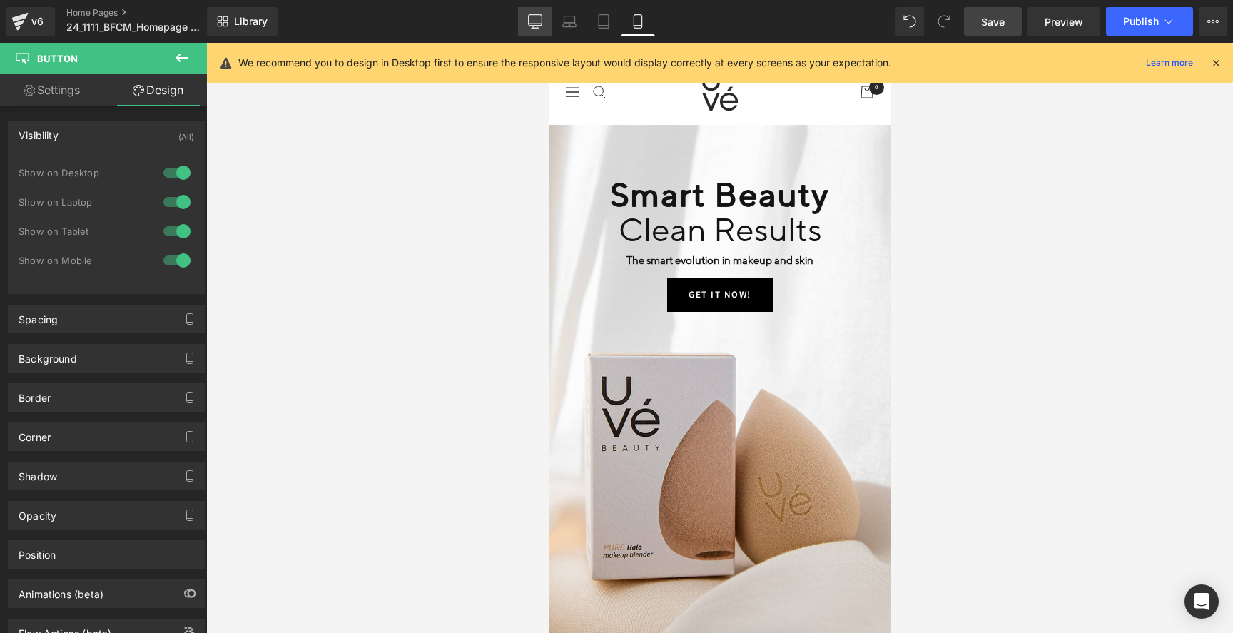
click at [537, 28] on icon at bounding box center [535, 28] width 7 height 0
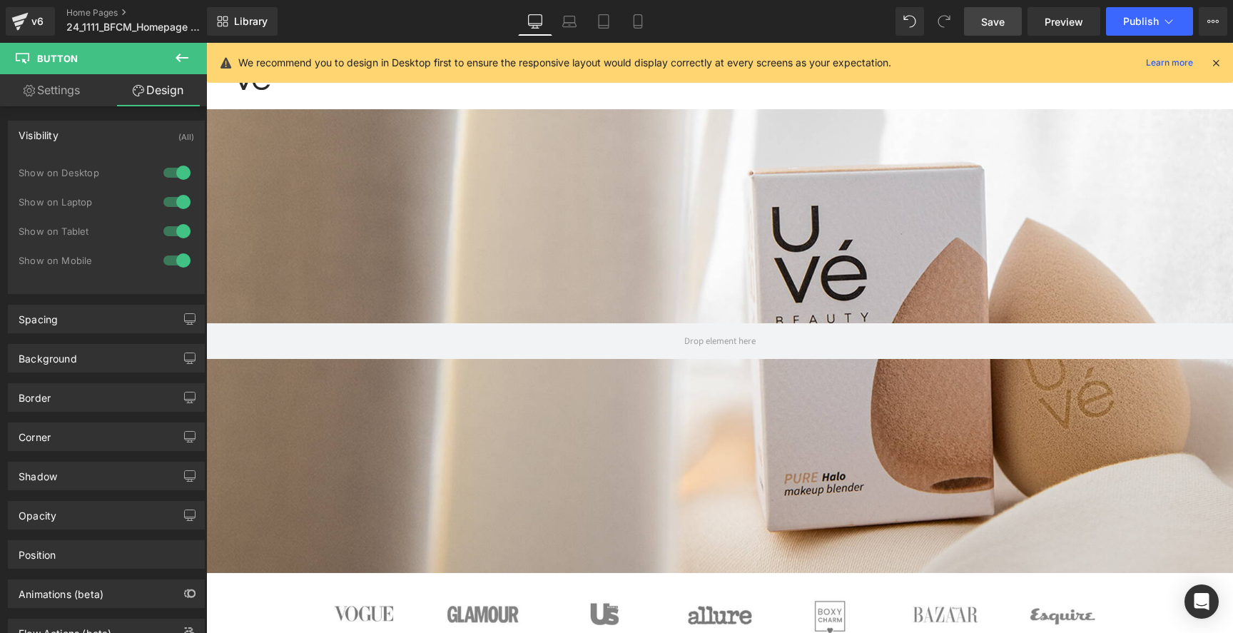
scroll to position [0, 0]
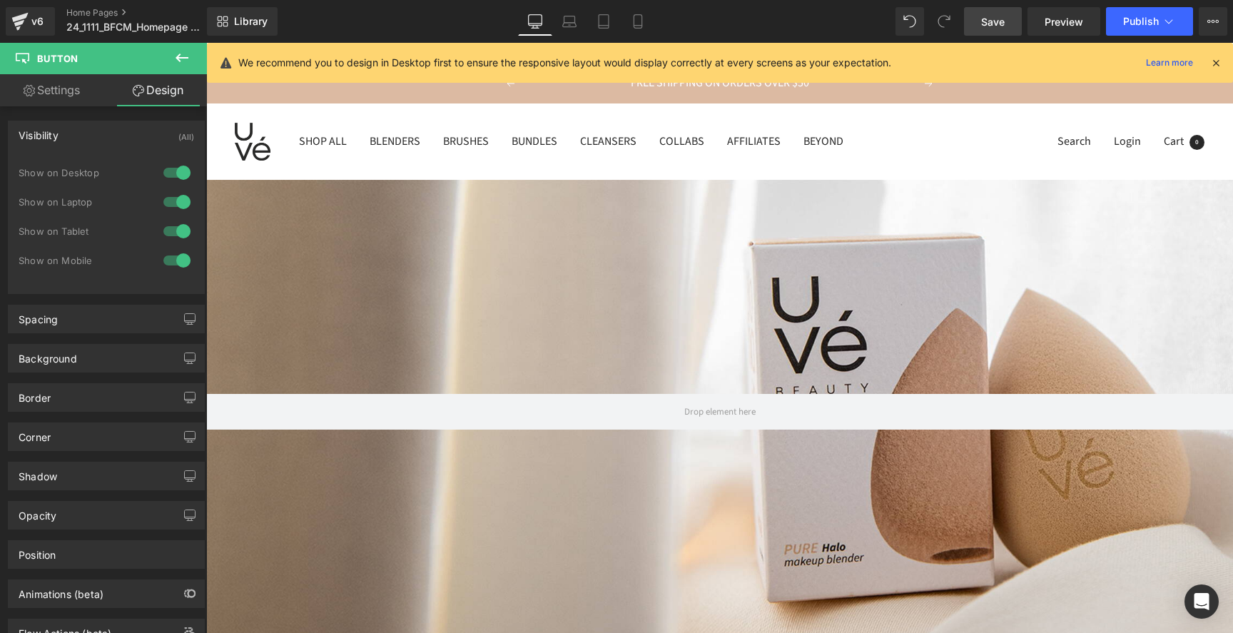
drag, startPoint x: 634, startPoint y: 21, endPoint x: 552, endPoint y: 59, distance: 90.1
click at [634, 21] on icon at bounding box center [638, 22] width 8 height 14
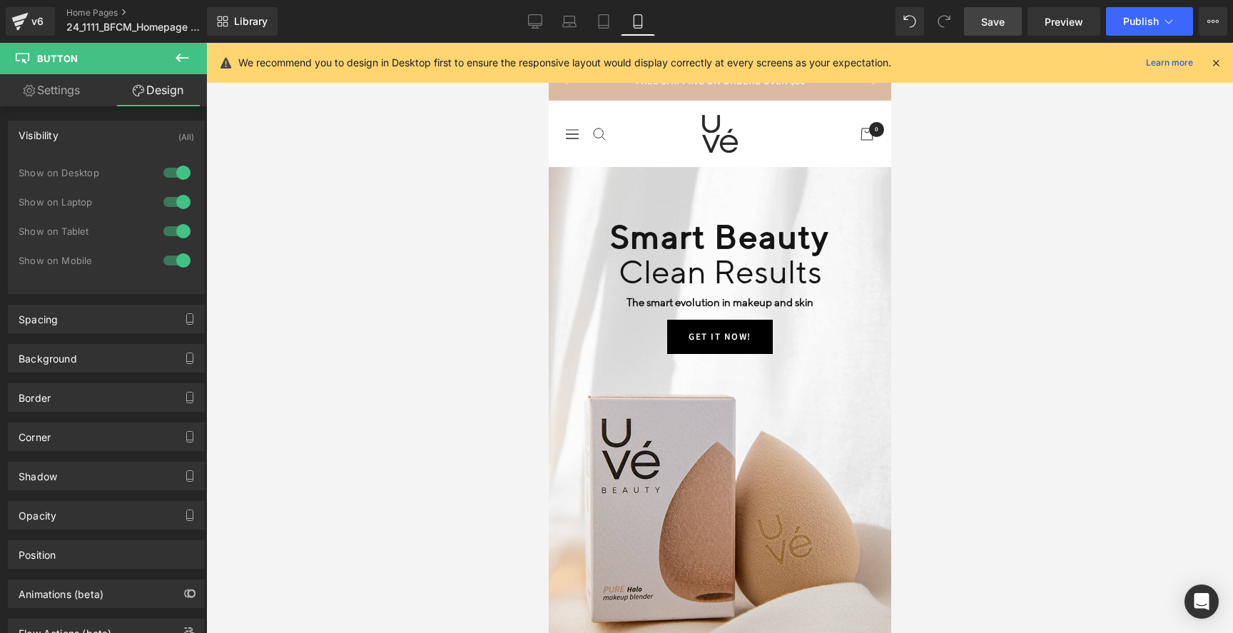
scroll to position [78, 0]
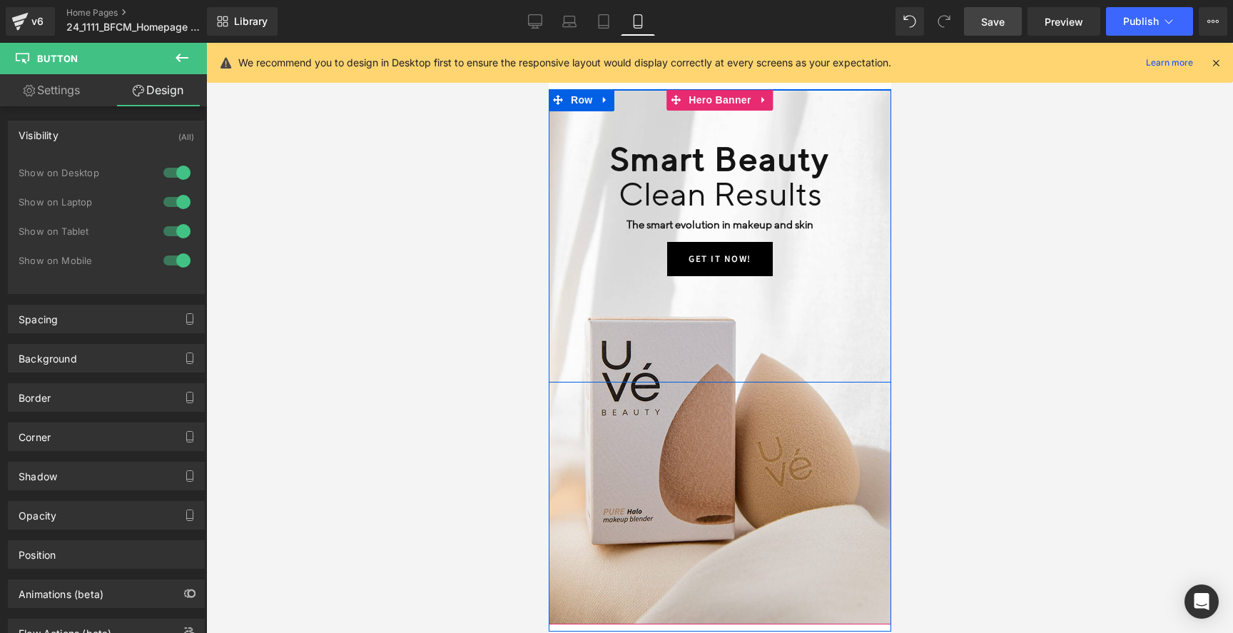
click at [806, 108] on div "Smart Beauty Heading Clean Results Heading The smart evolution in makeup and sk…" at bounding box center [719, 183] width 343 height 186
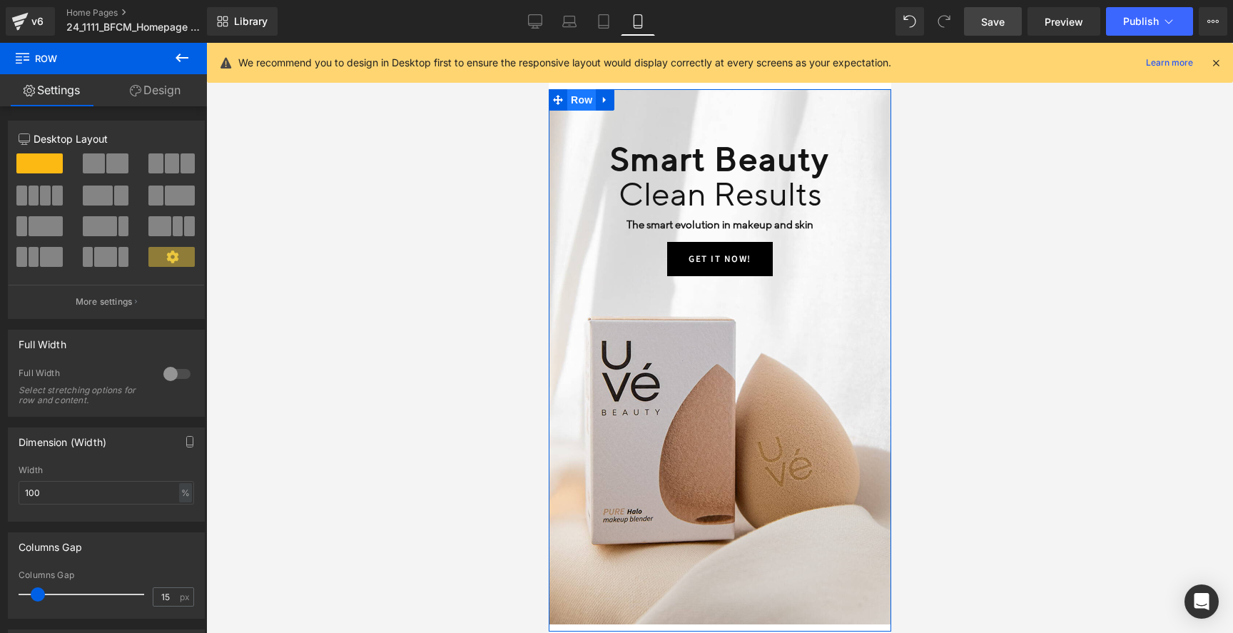
click at [577, 104] on span "Row" at bounding box center [581, 99] width 29 height 21
click at [180, 91] on link "Design" at bounding box center [154, 90] width 103 height 32
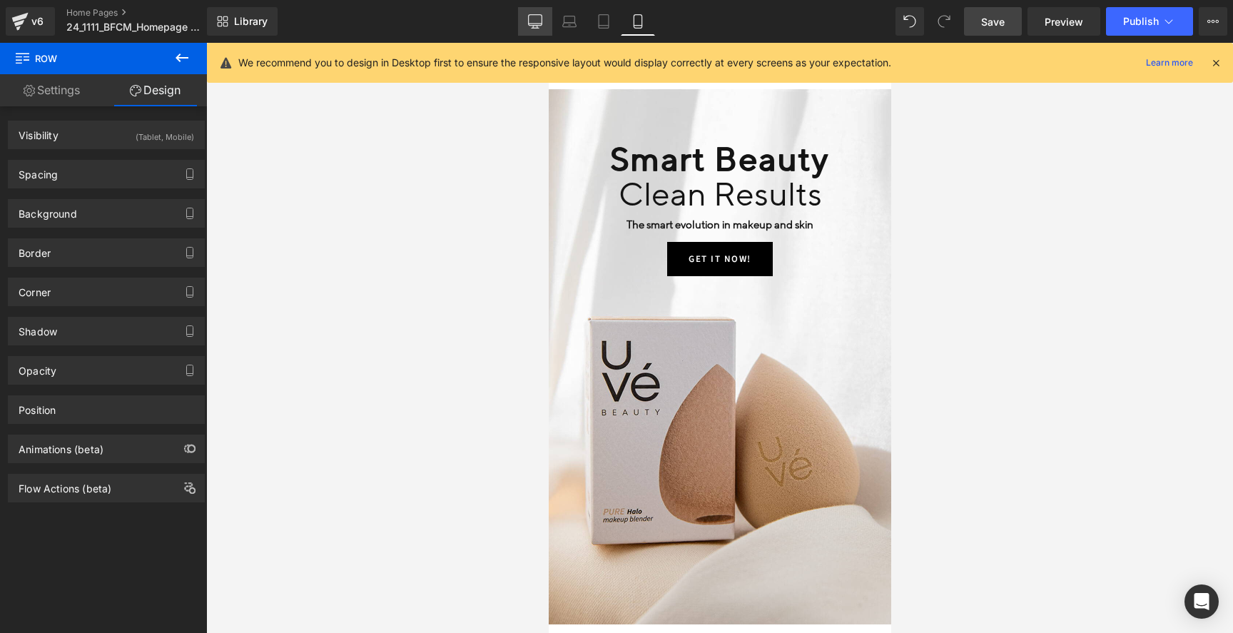
click at [540, 25] on icon at bounding box center [536, 20] width 14 height 11
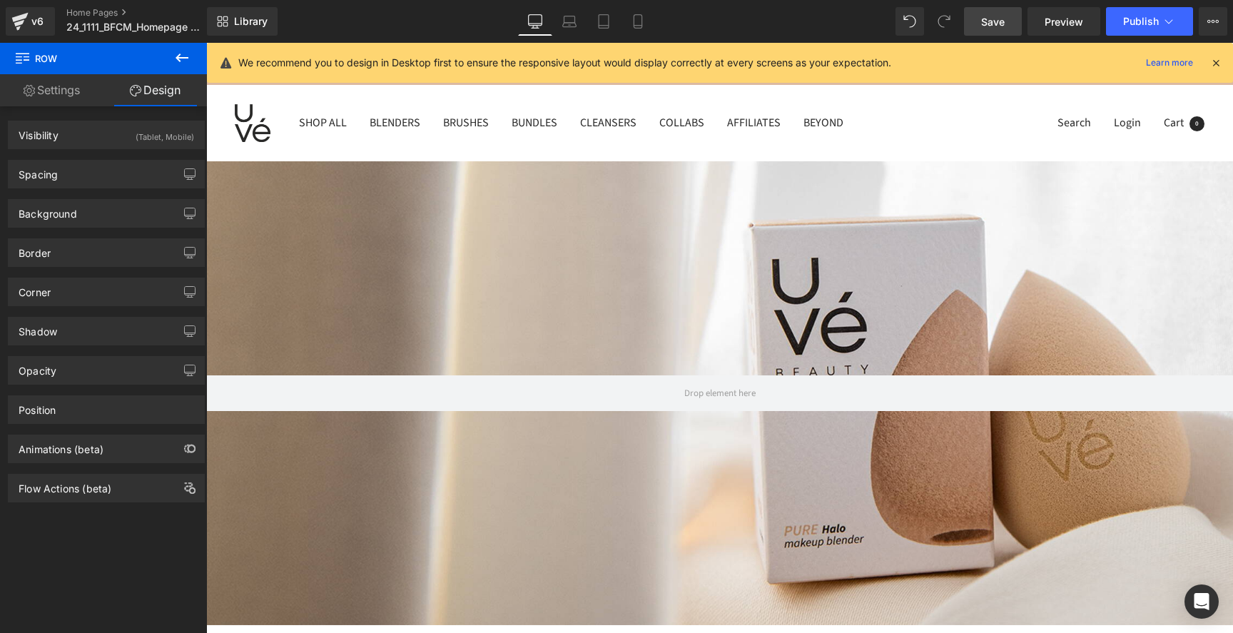
scroll to position [0, 0]
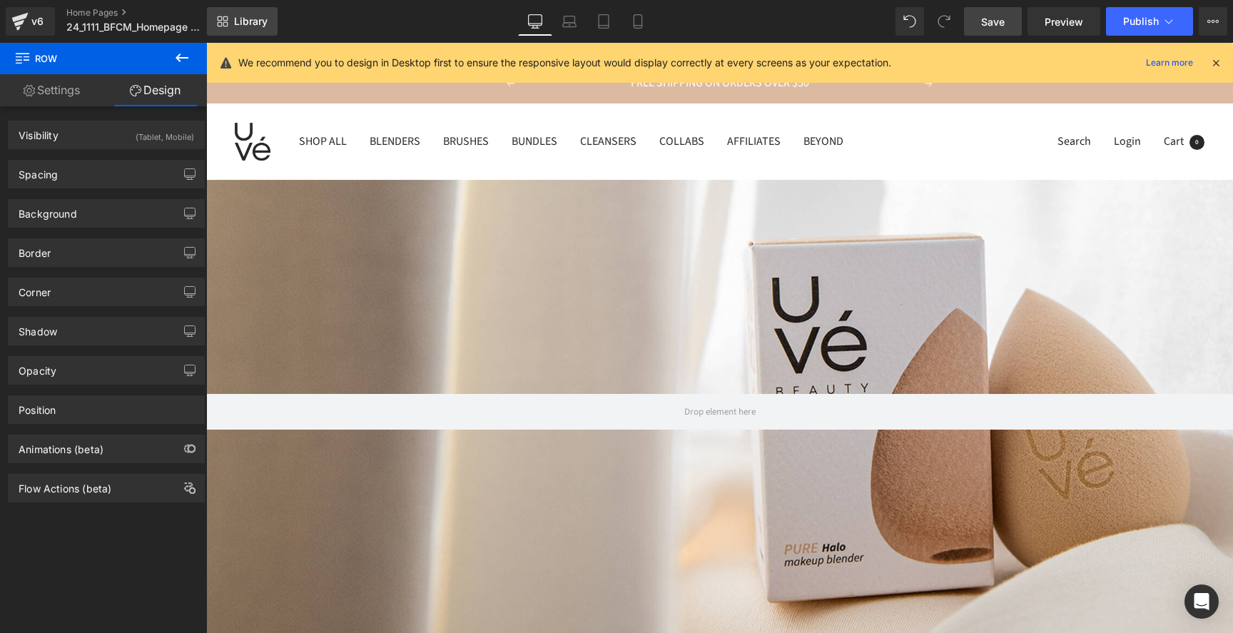
click at [236, 22] on span "Library" at bounding box center [251, 21] width 34 height 13
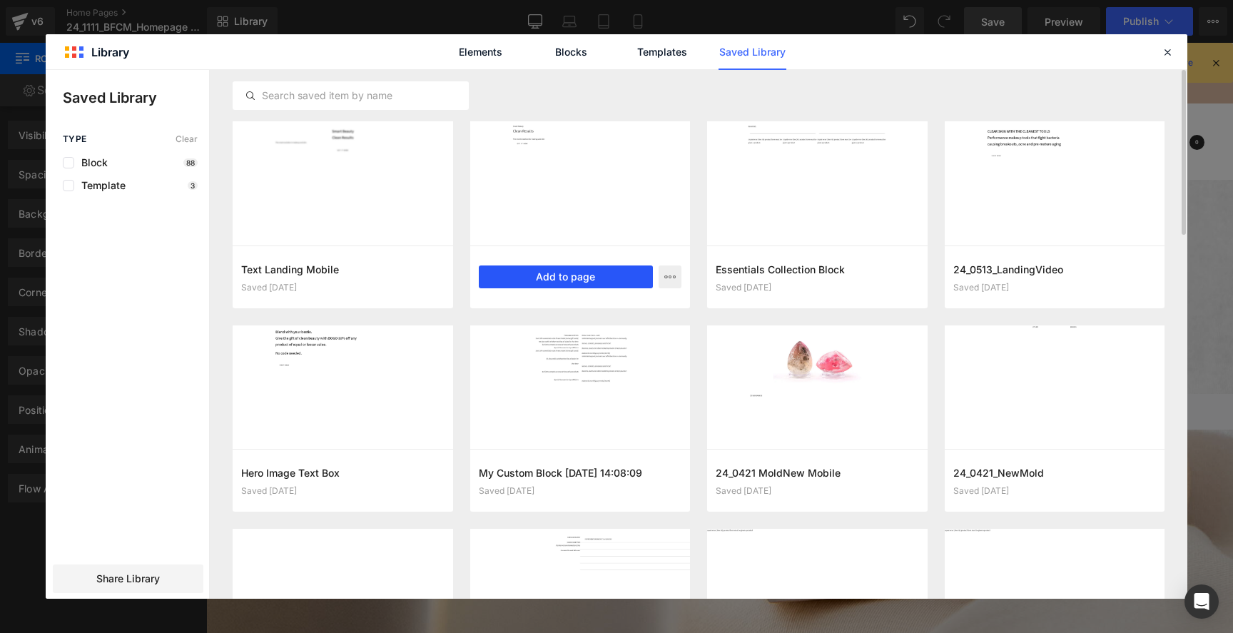
click at [597, 277] on button "Add to page" at bounding box center [566, 276] width 175 height 23
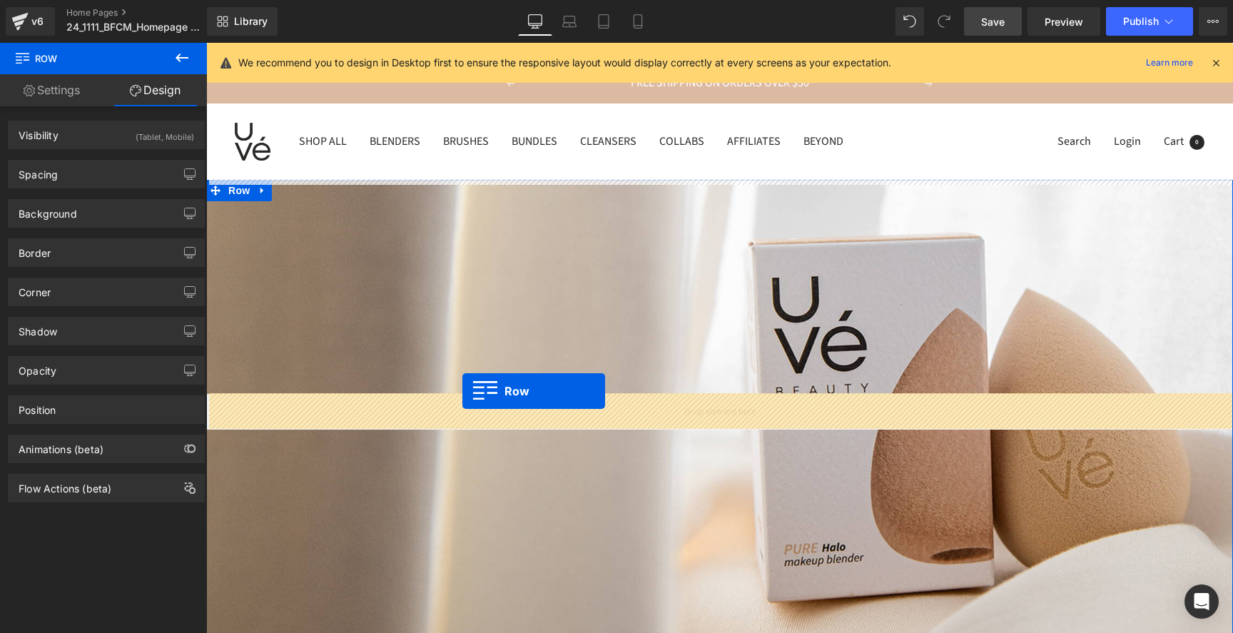
drag, startPoint x: 300, startPoint y: 123, endPoint x: 462, endPoint y: 391, distance: 312.8
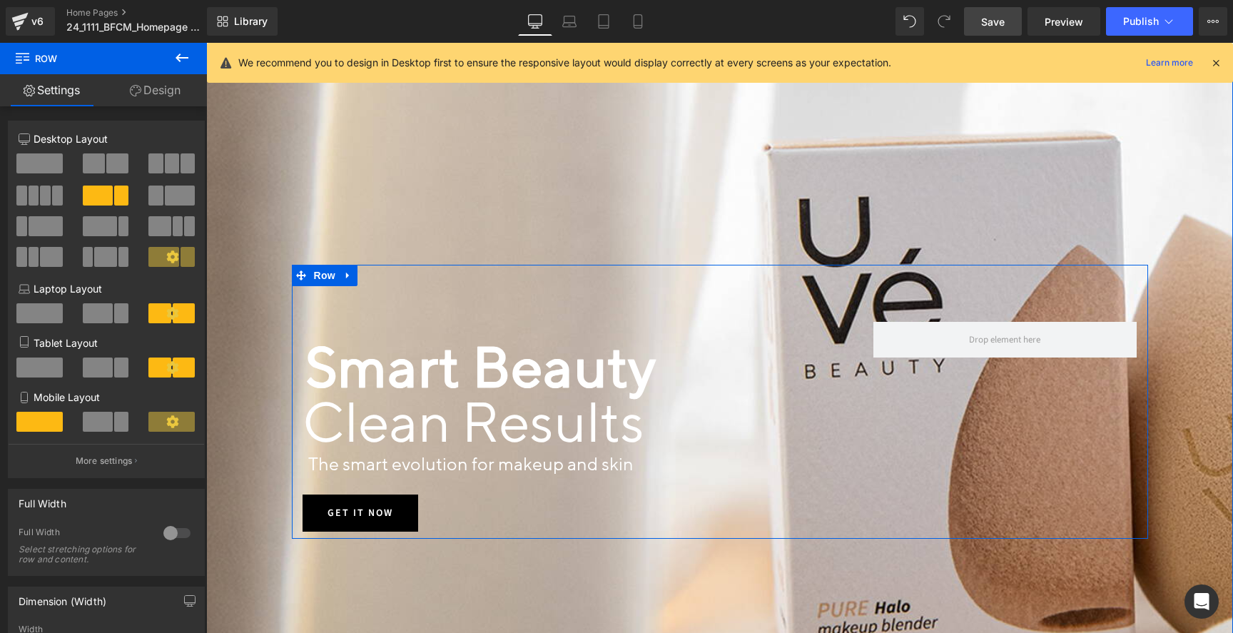
scroll to position [128, 0]
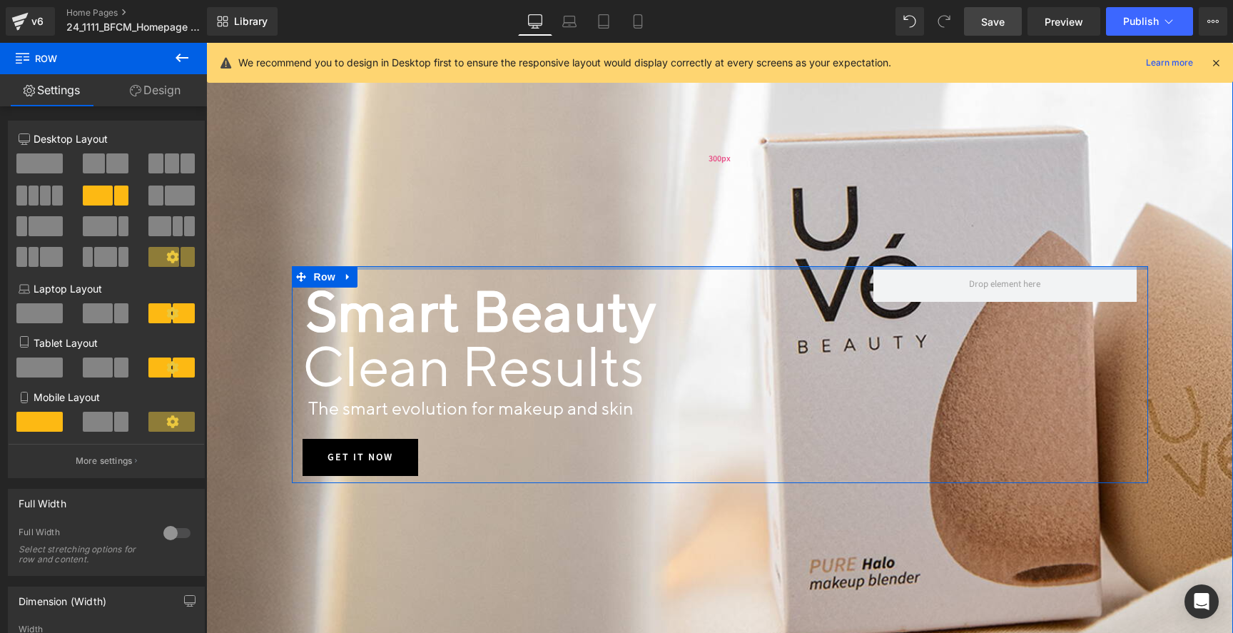
drag, startPoint x: 495, startPoint y: 310, endPoint x: 490, endPoint y: 248, distance: 61.5
click at [490, 248] on div "Smart Beauty Text Block Clean Results Heading Text Block The smart evolution fo…" at bounding box center [719, 374] width 1027 height 645
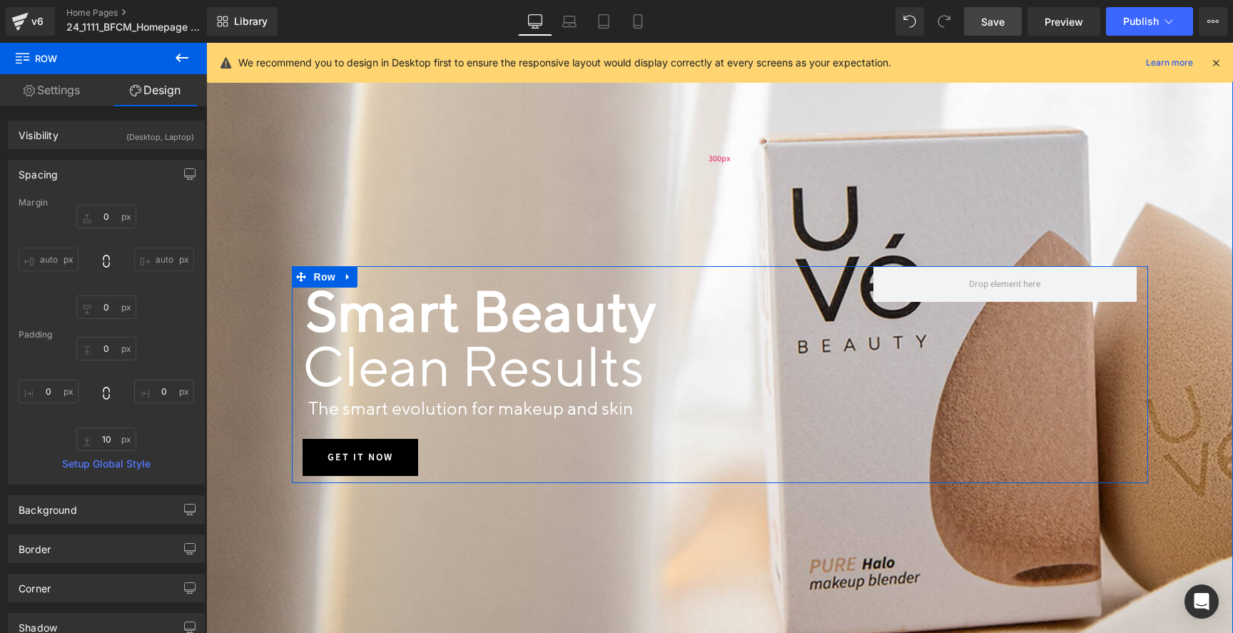
click at [534, 134] on div "300px" at bounding box center [719, 159] width 1027 height 214
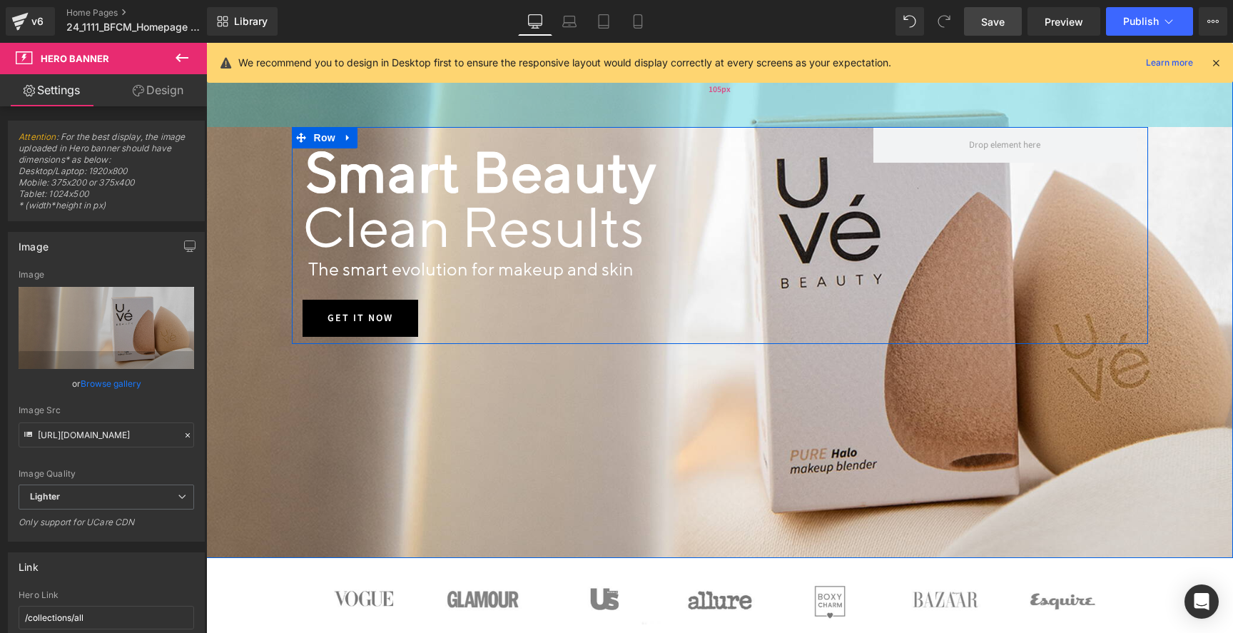
drag, startPoint x: 551, startPoint y: 196, endPoint x: 535, endPoint y: 57, distance: 139.3
click at [535, 57] on div "105px" at bounding box center [719, 89] width 1027 height 75
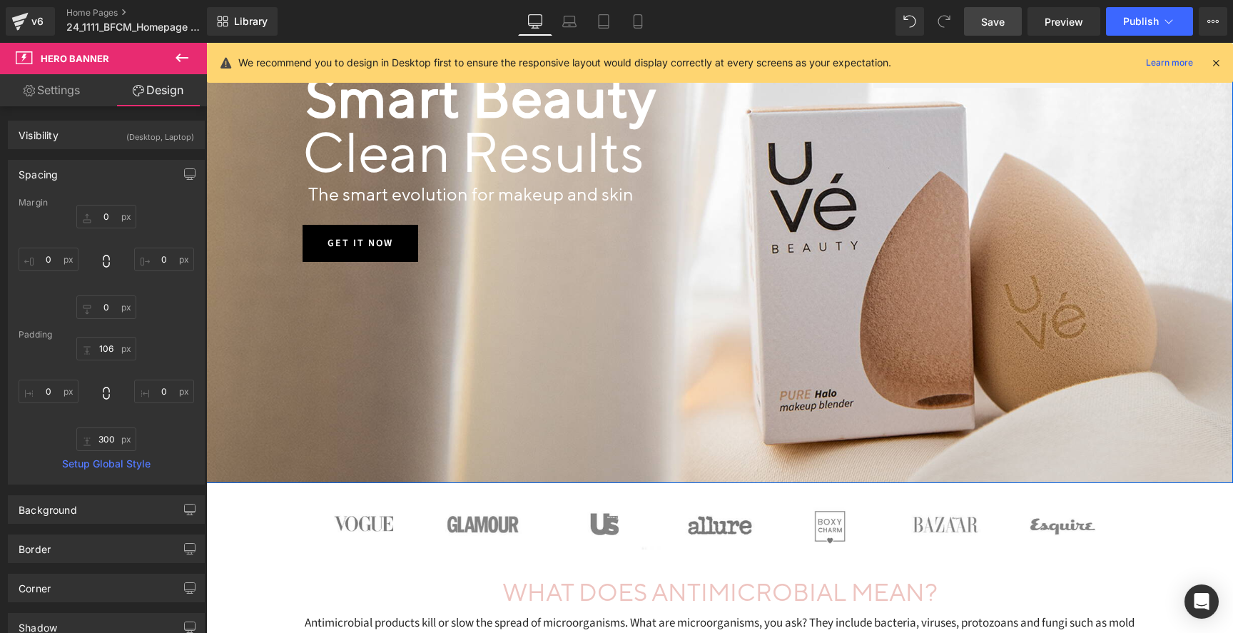
drag, startPoint x: 537, startPoint y: 122, endPoint x: 535, endPoint y: 30, distance: 92.1
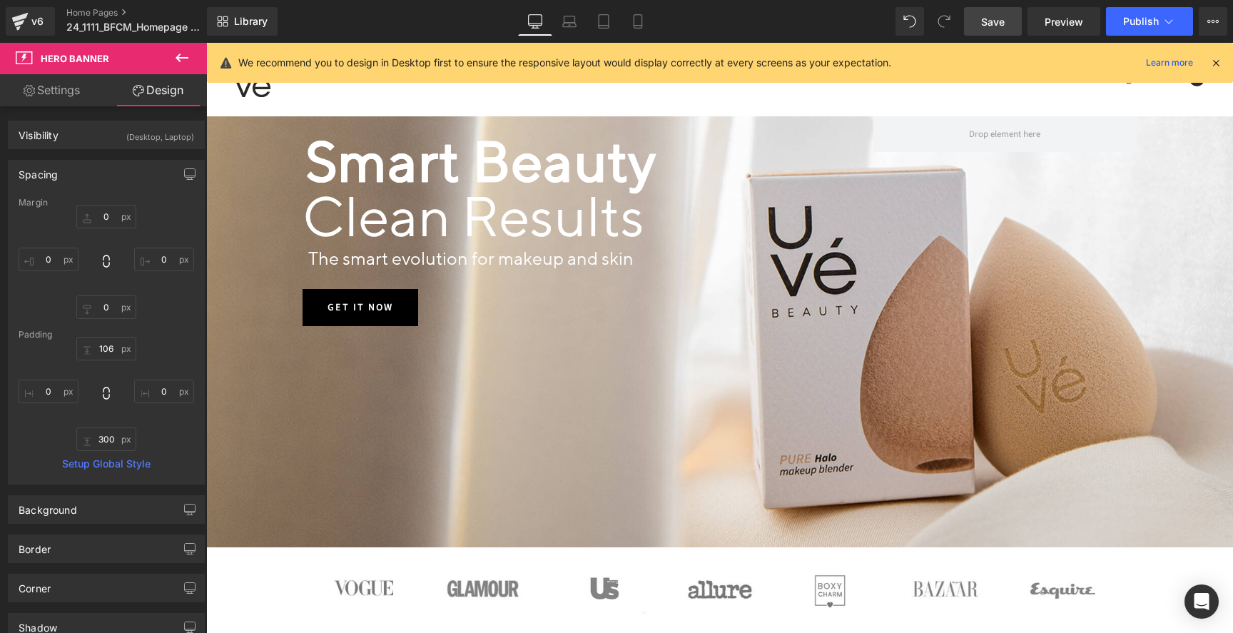
scroll to position [65, 0]
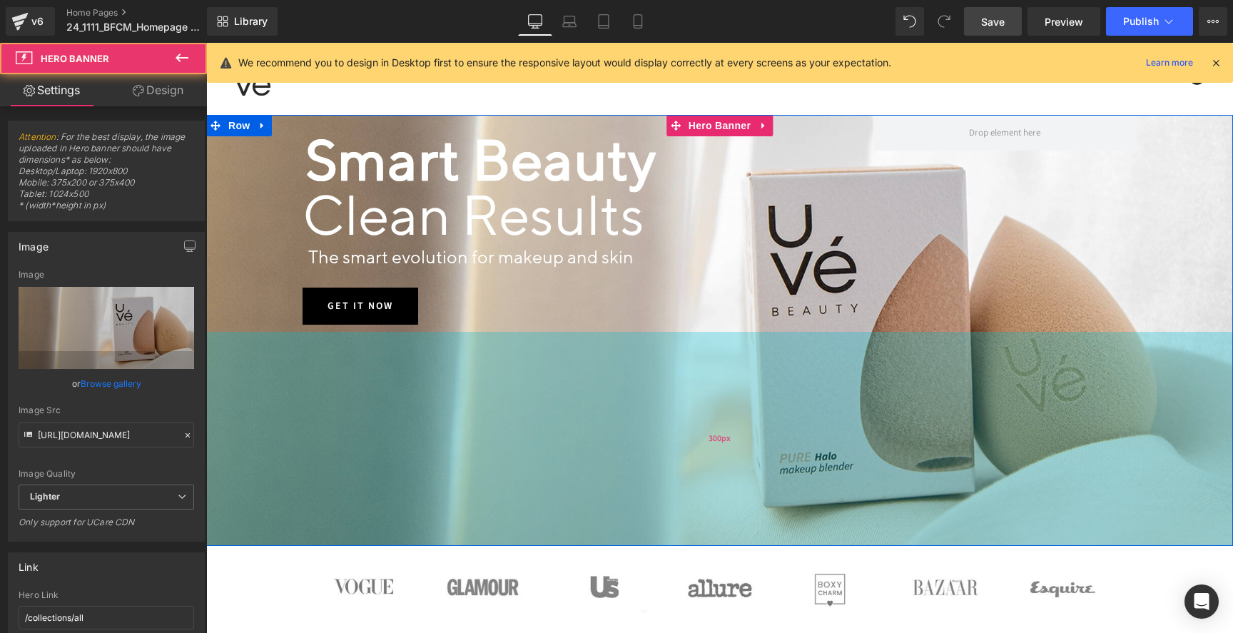
click at [554, 396] on div "Smart Beauty Text Block Clean Results Heading Text Block The smart evolution fo…" at bounding box center [719, 330] width 1027 height 431
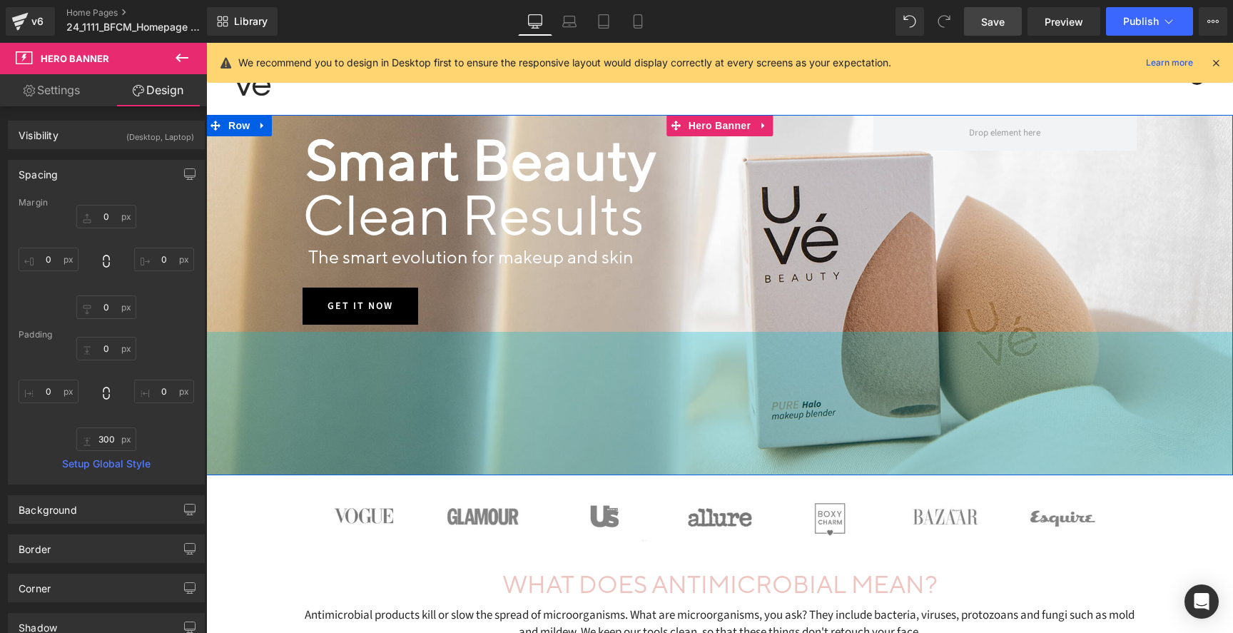
drag, startPoint x: 682, startPoint y: 432, endPoint x: 687, endPoint y: 325, distance: 107.2
click at [679, 360] on div "201px" at bounding box center [719, 403] width 1027 height 143
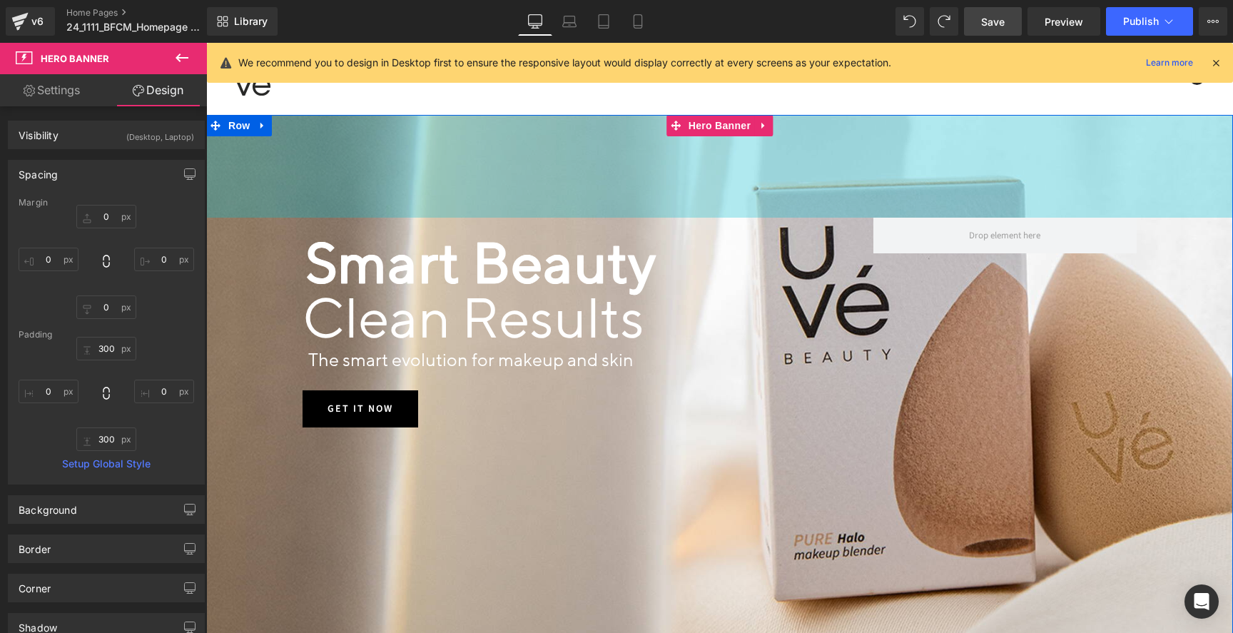
drag, startPoint x: 580, startPoint y: 206, endPoint x: 573, endPoint y: 98, distance: 108.7
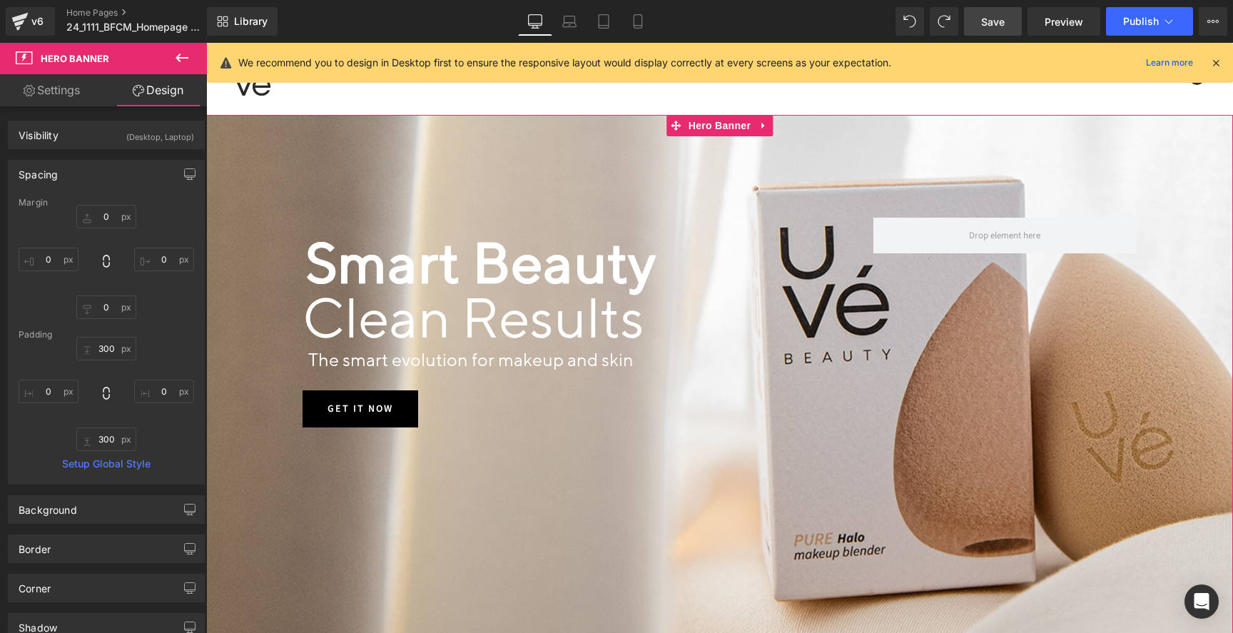
click at [159, 96] on link "Design" at bounding box center [157, 90] width 103 height 32
click at [103, 343] on input "0" at bounding box center [106, 349] width 60 height 24
drag, startPoint x: 92, startPoint y: 348, endPoint x: 127, endPoint y: 348, distance: 35.0
click at [126, 347] on input "0" at bounding box center [106, 349] width 60 height 24
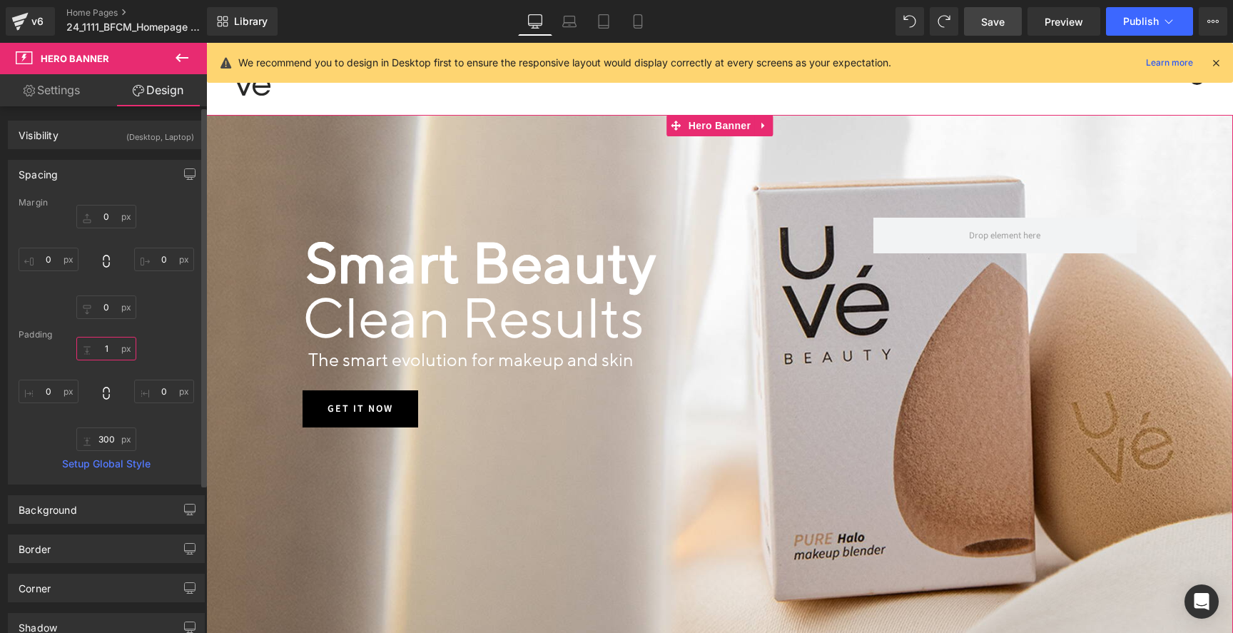
scroll to position [0, 0]
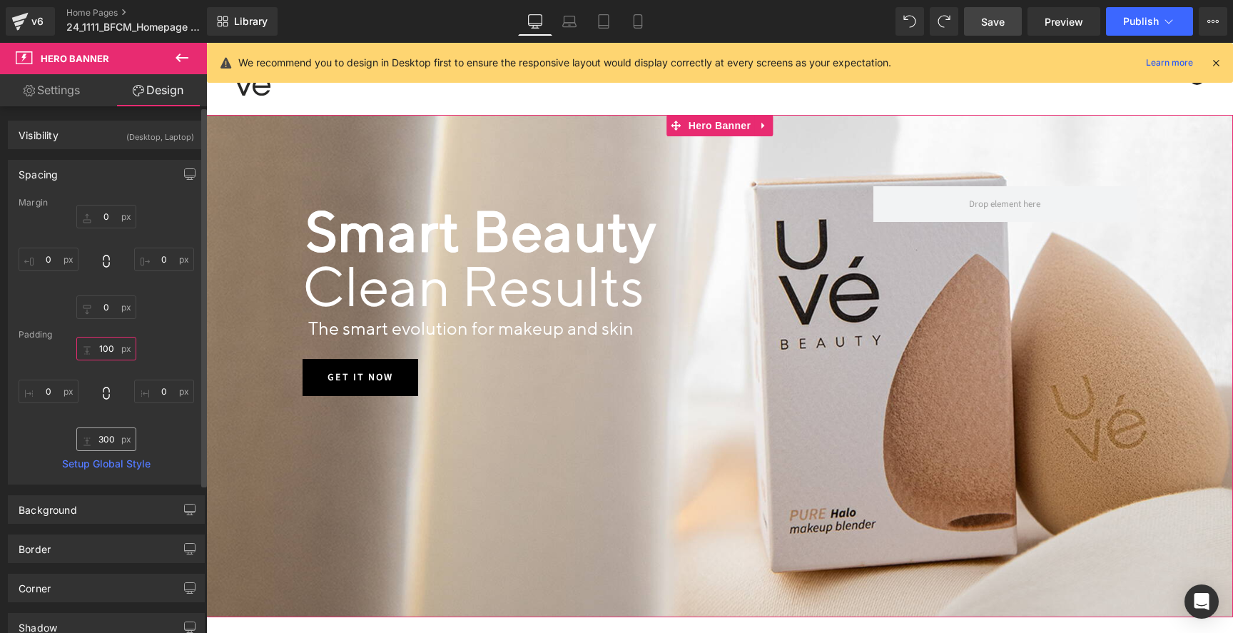
type input "100"
click at [106, 438] on input "300" at bounding box center [106, 439] width 60 height 24
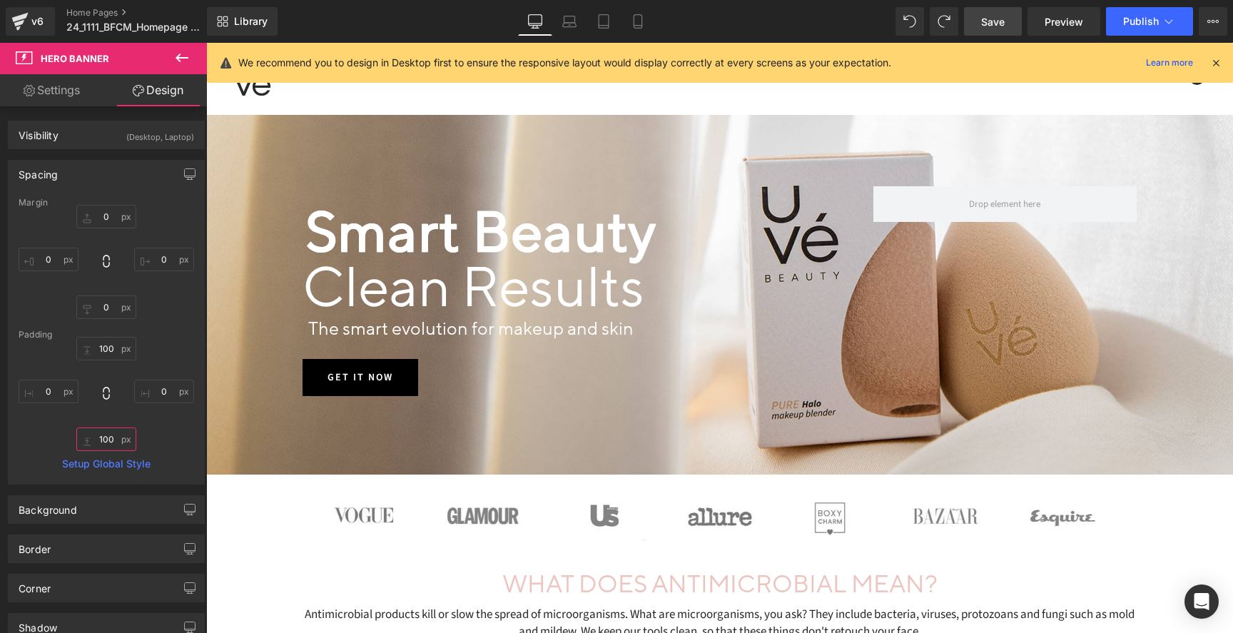
type input "100"
click at [996, 19] on span "Save" at bounding box center [993, 21] width 24 height 15
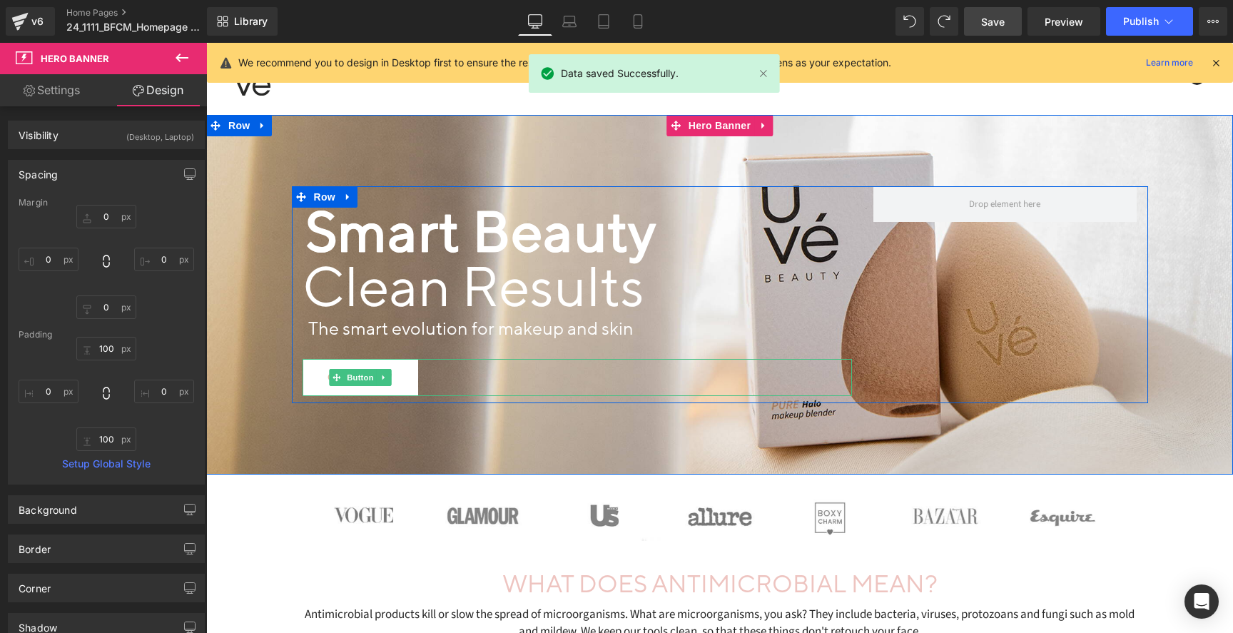
click at [396, 383] on link "Get it now" at bounding box center [361, 377] width 116 height 37
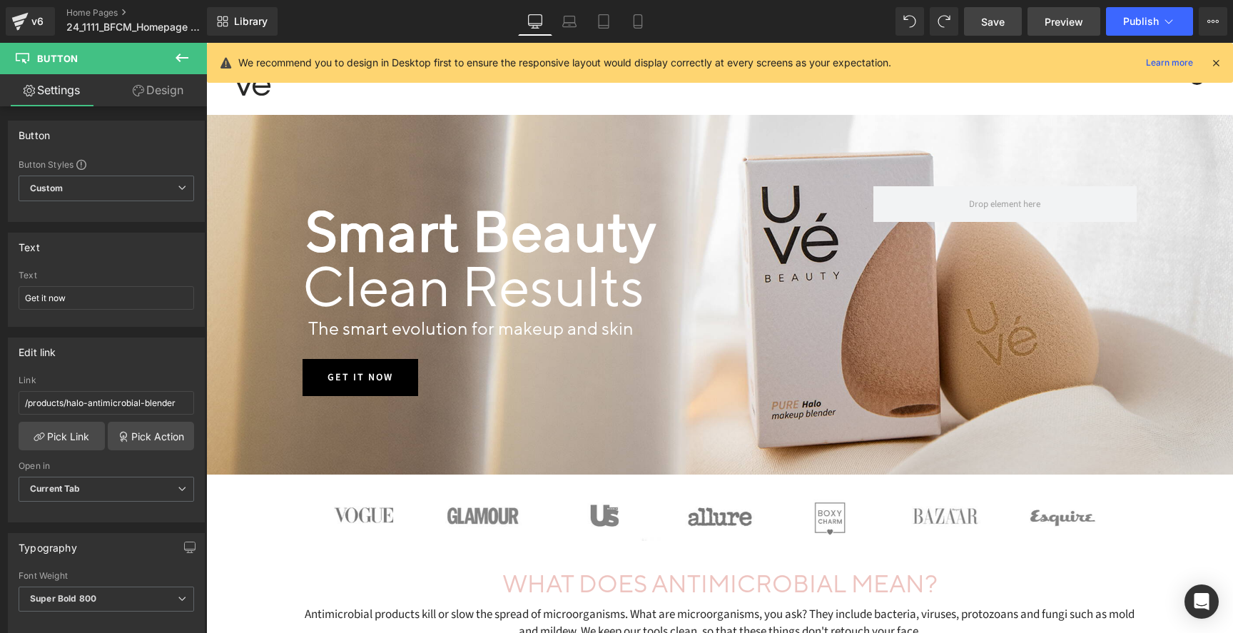
click at [1053, 22] on span "Preview" at bounding box center [1064, 21] width 39 height 15
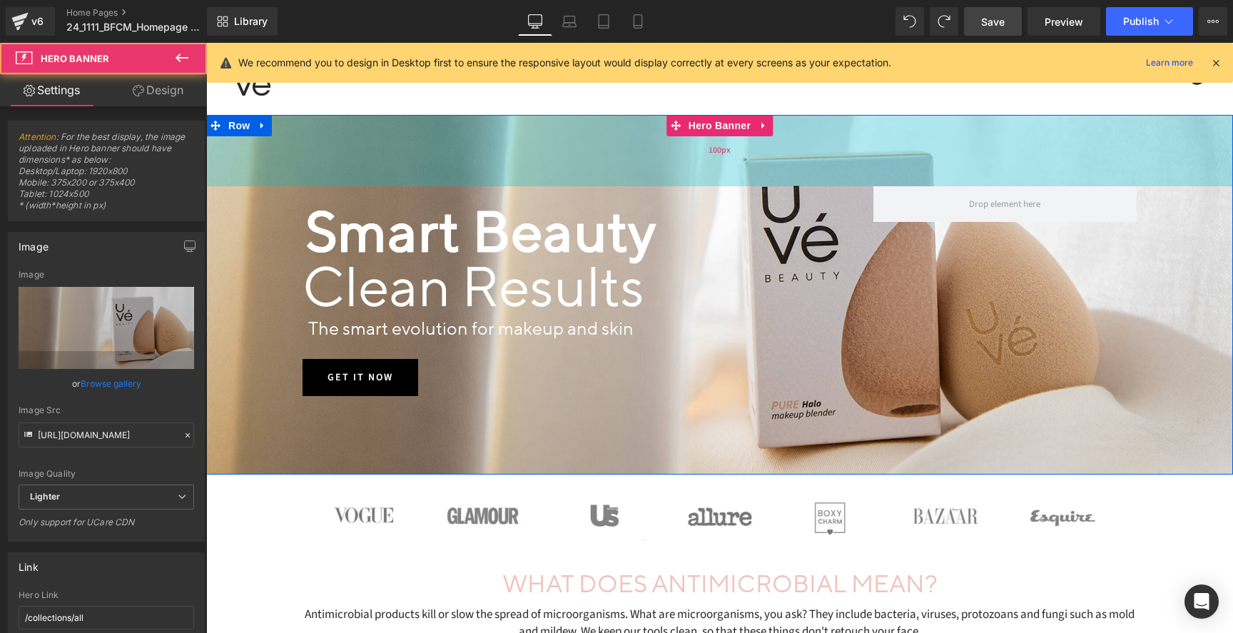
click at [832, 151] on div "100px" at bounding box center [719, 150] width 1027 height 71
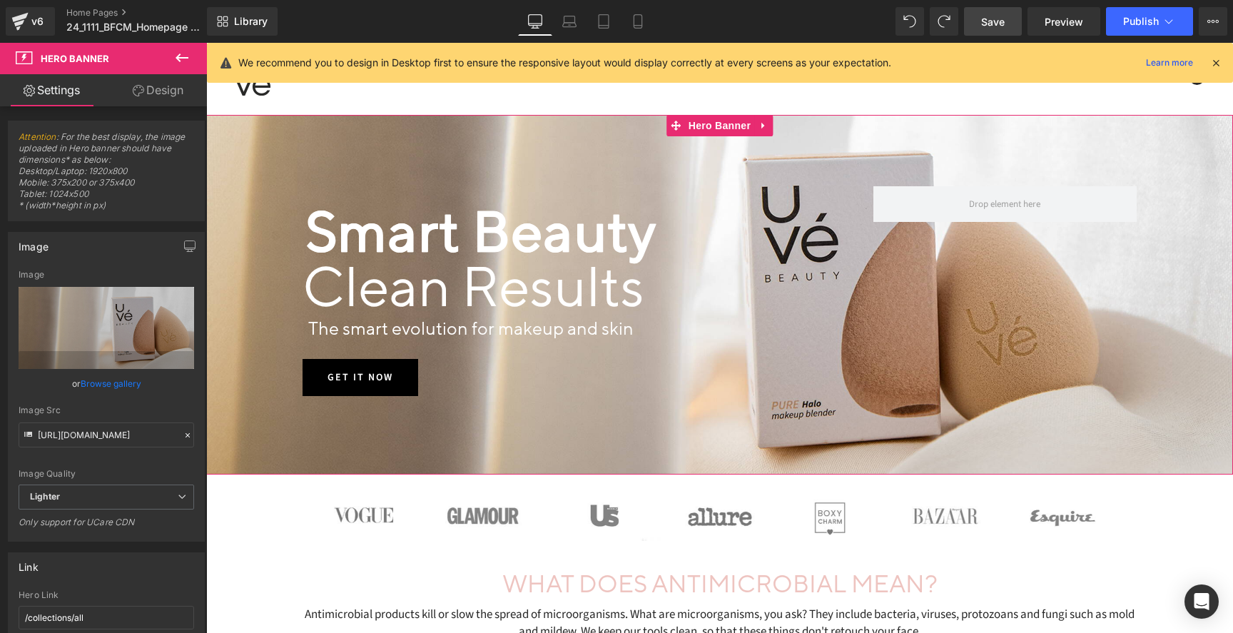
click at [177, 87] on link "Design" at bounding box center [157, 90] width 103 height 32
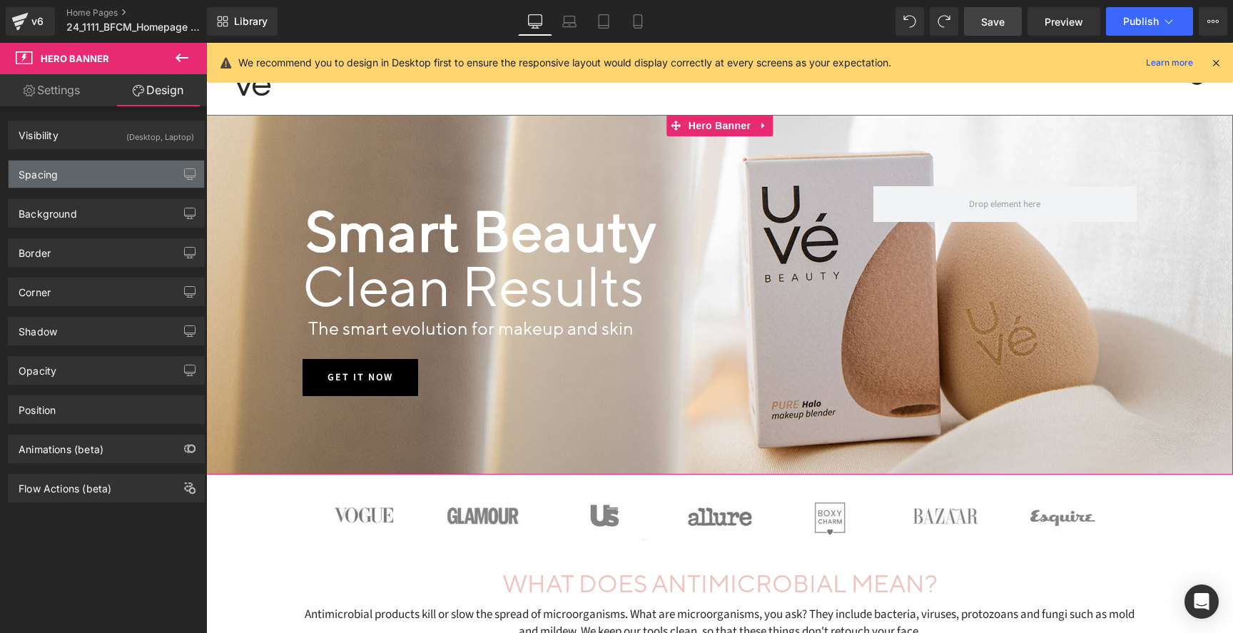
click at [116, 174] on div "Spacing" at bounding box center [107, 174] width 196 height 27
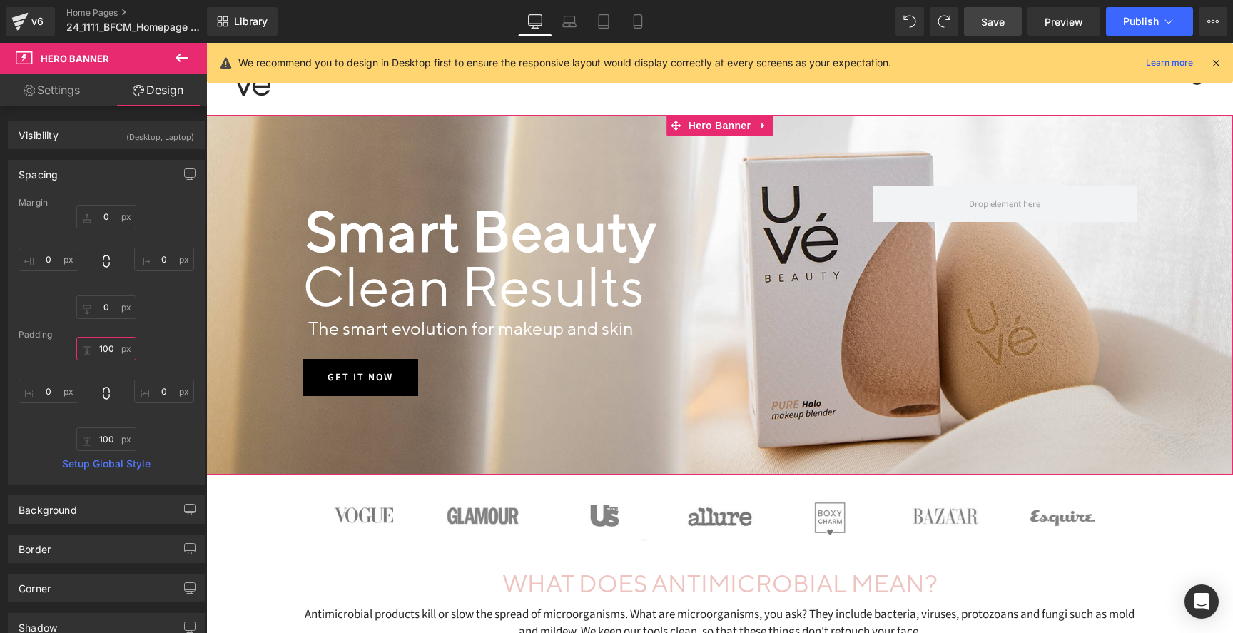
click at [116, 348] on input "100" at bounding box center [106, 349] width 60 height 24
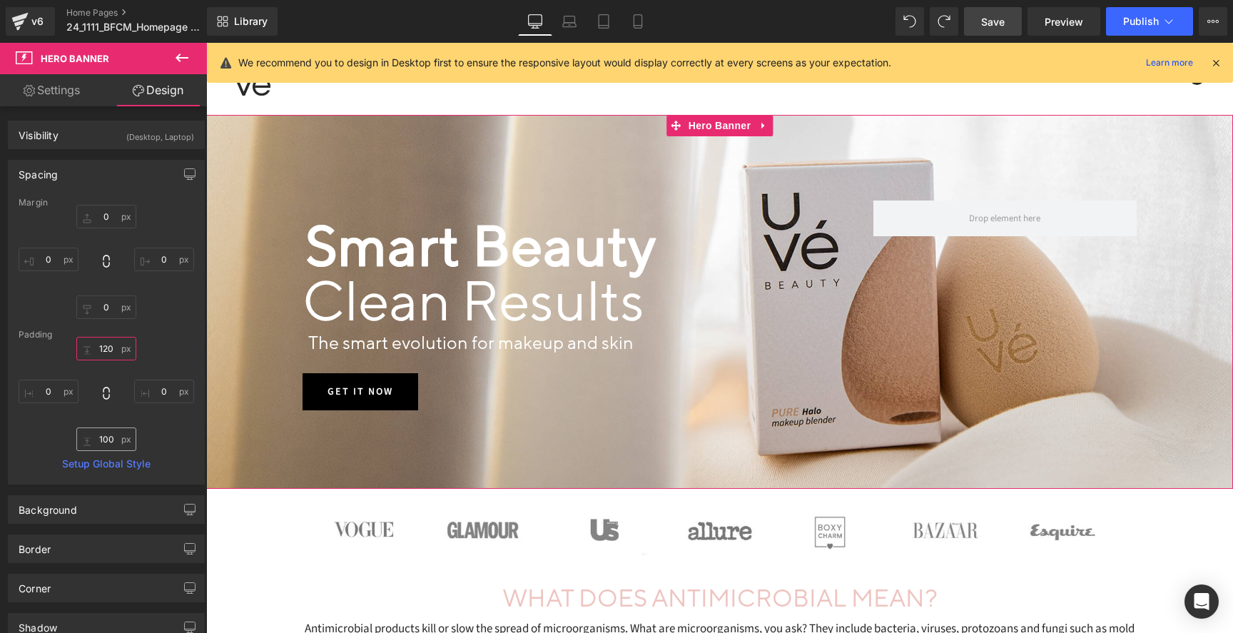
type input "120"
click at [113, 438] on input "100" at bounding box center [106, 439] width 60 height 24
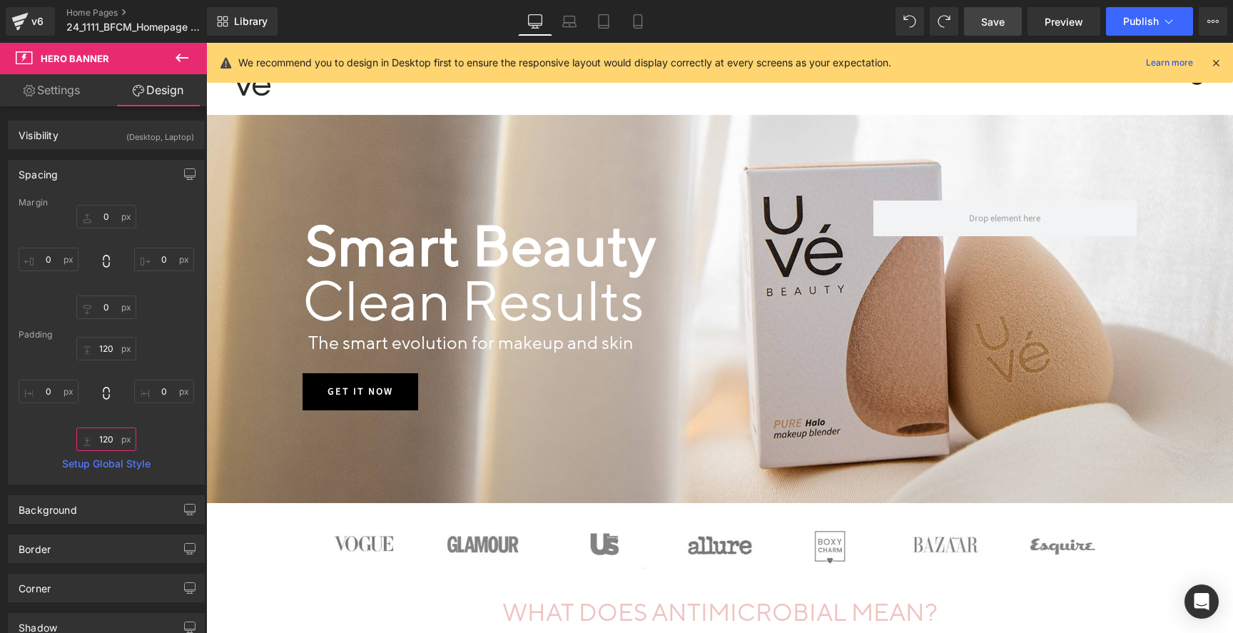
type input "120"
click at [1001, 26] on span "Save" at bounding box center [993, 21] width 24 height 15
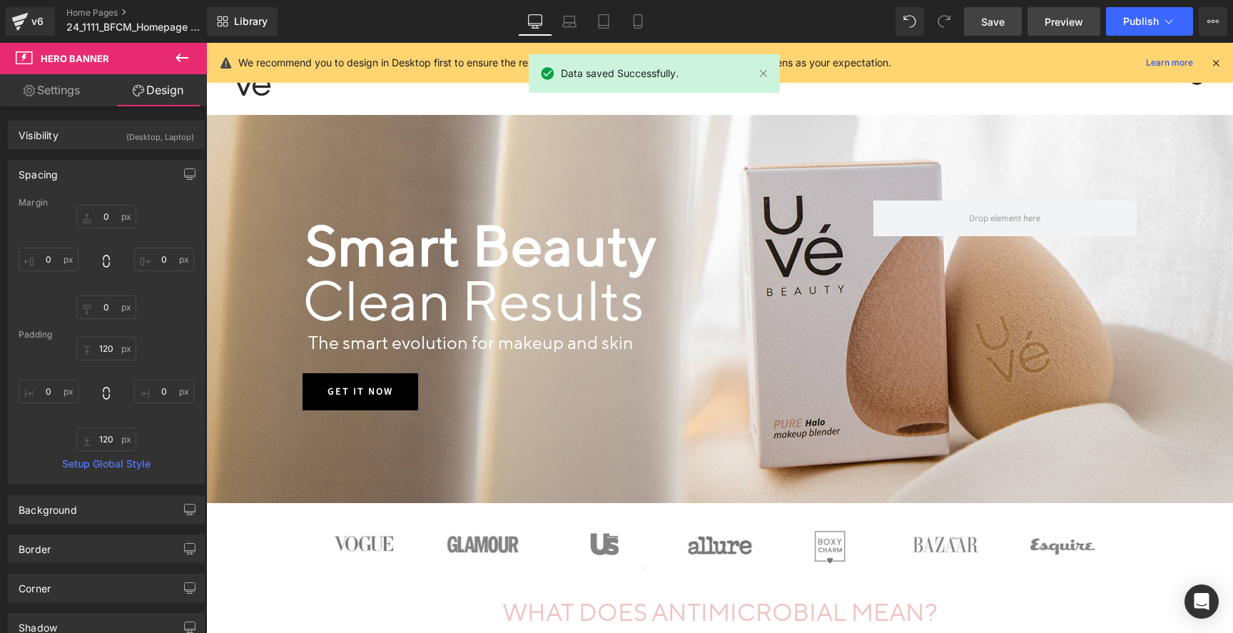
click at [1044, 21] on link "Preview" at bounding box center [1064, 21] width 73 height 29
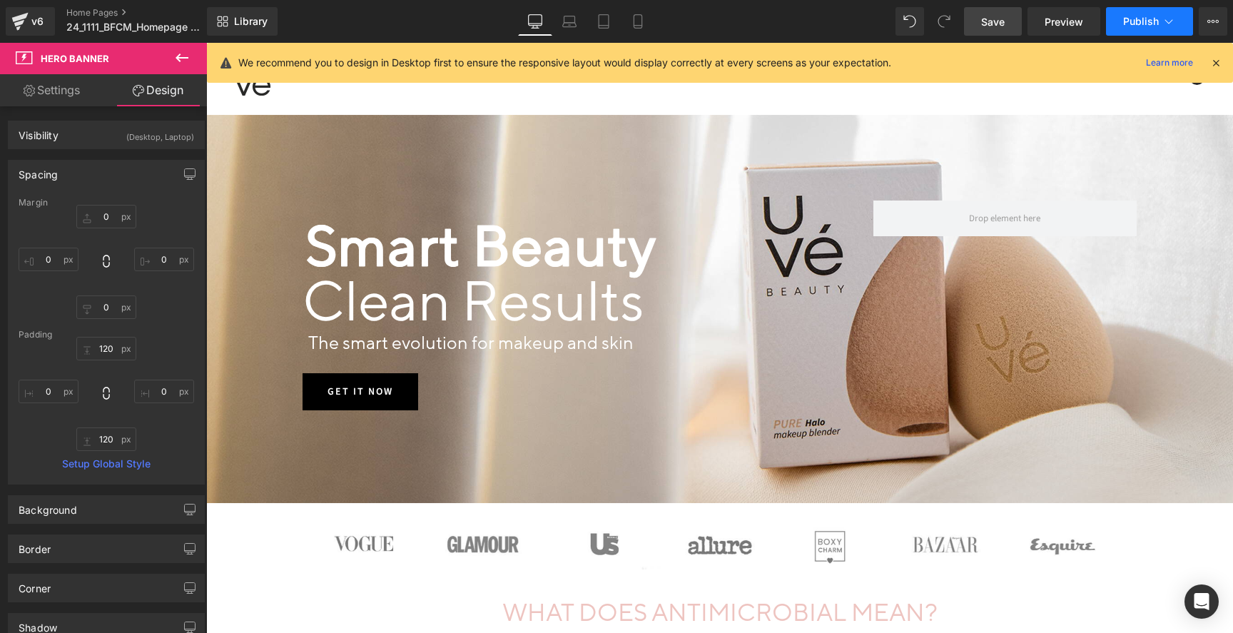
click at [1140, 31] on button "Publish" at bounding box center [1149, 21] width 87 height 29
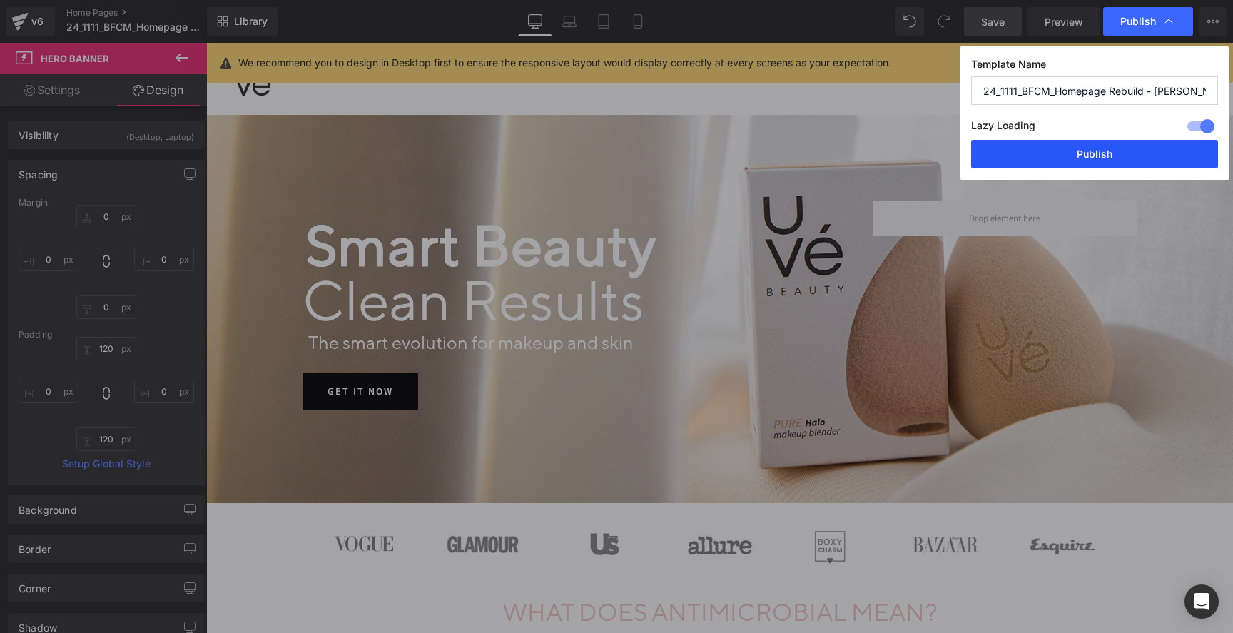
click at [1135, 156] on button "Publish" at bounding box center [1094, 154] width 247 height 29
